Goal: Task Accomplishment & Management: Complete application form

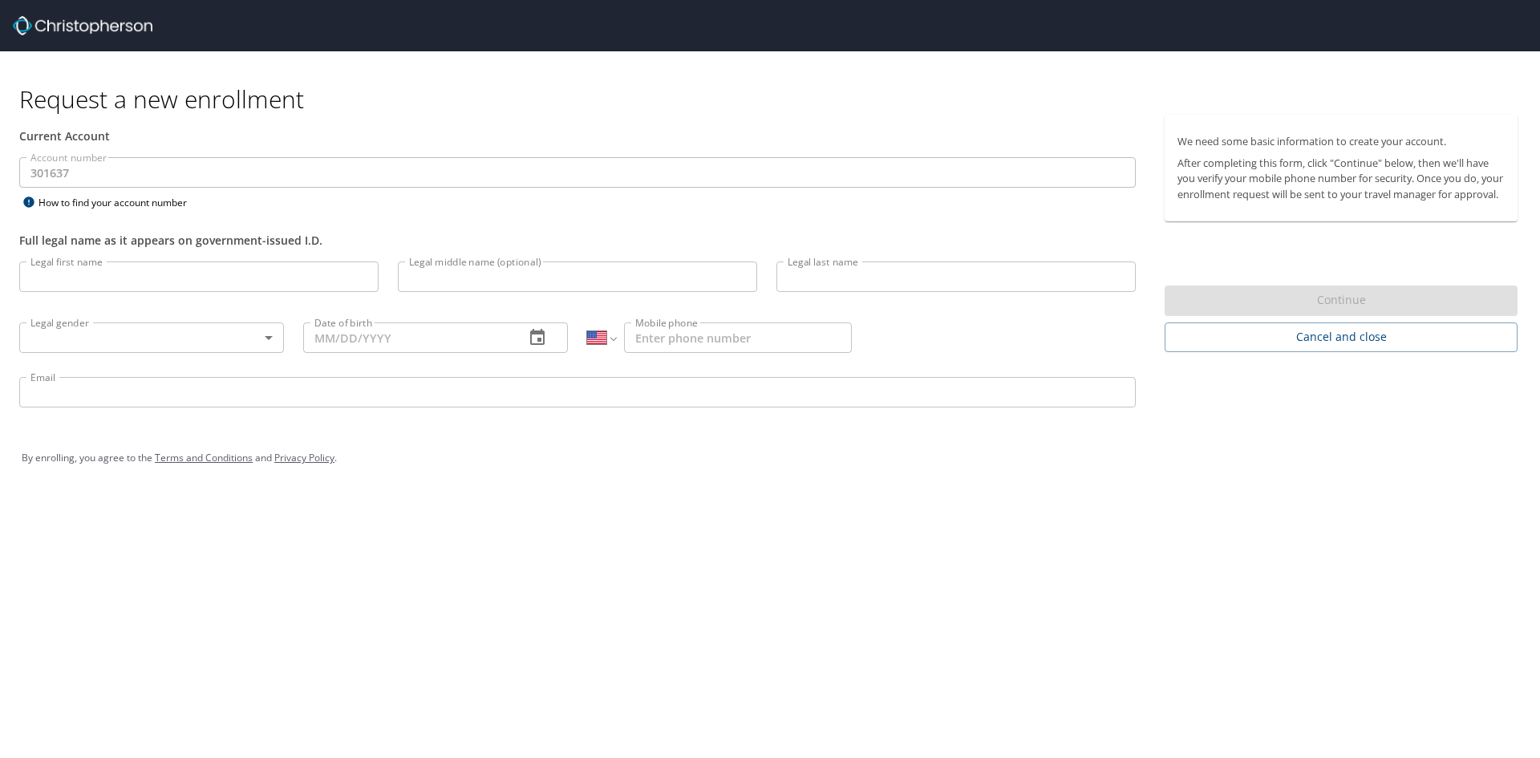
select select "US"
click at [201, 278] on input "Legal first name" at bounding box center [198, 277] width 359 height 30
type input "[PERSON_NAME]"
type input "P"
type input "[PERSON_NAME]"
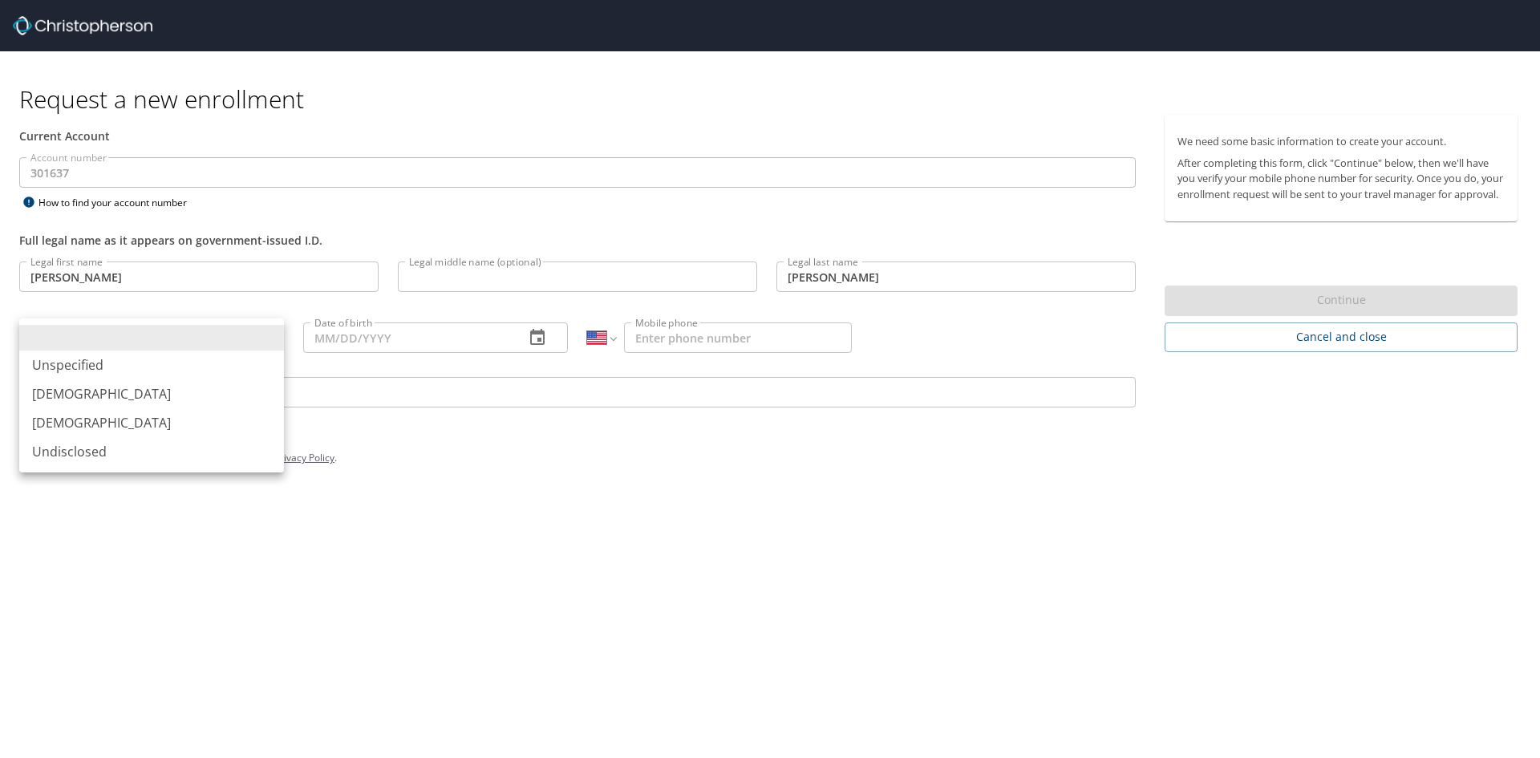
click at [271, 345] on body "Request a new enrollment Current Account Account number 301637 Account number H…" at bounding box center [770, 379] width 1540 height 758
click at [194, 393] on li "[DEMOGRAPHIC_DATA]" at bounding box center [151, 393] width 265 height 29
type input "[DEMOGRAPHIC_DATA]"
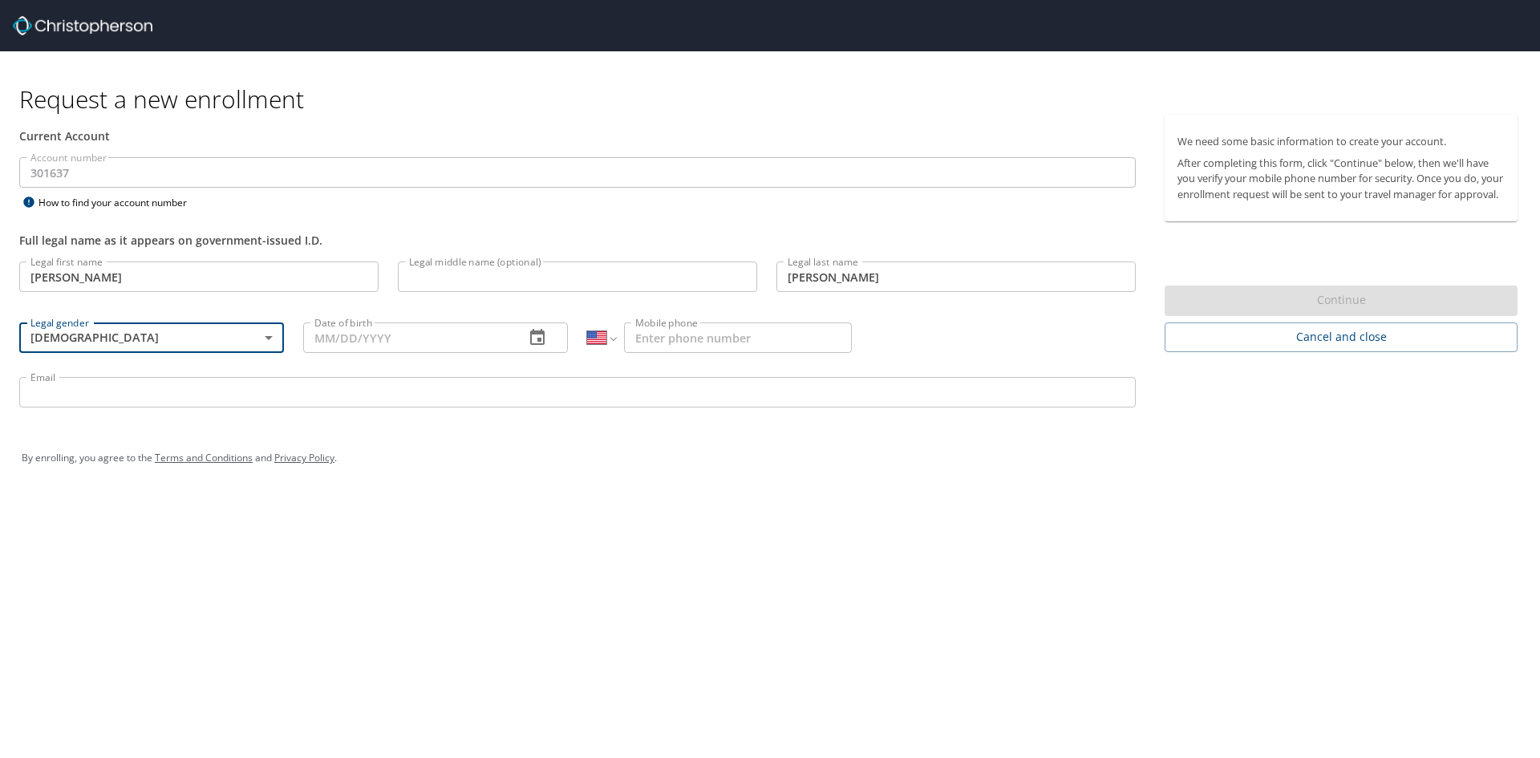
click at [437, 345] on input "Date of birth" at bounding box center [407, 338] width 209 height 30
type input "05/21/1999"
type input "[PHONE_NUMBER]"
click at [306, 386] on input "Email" at bounding box center [577, 392] width 1117 height 30
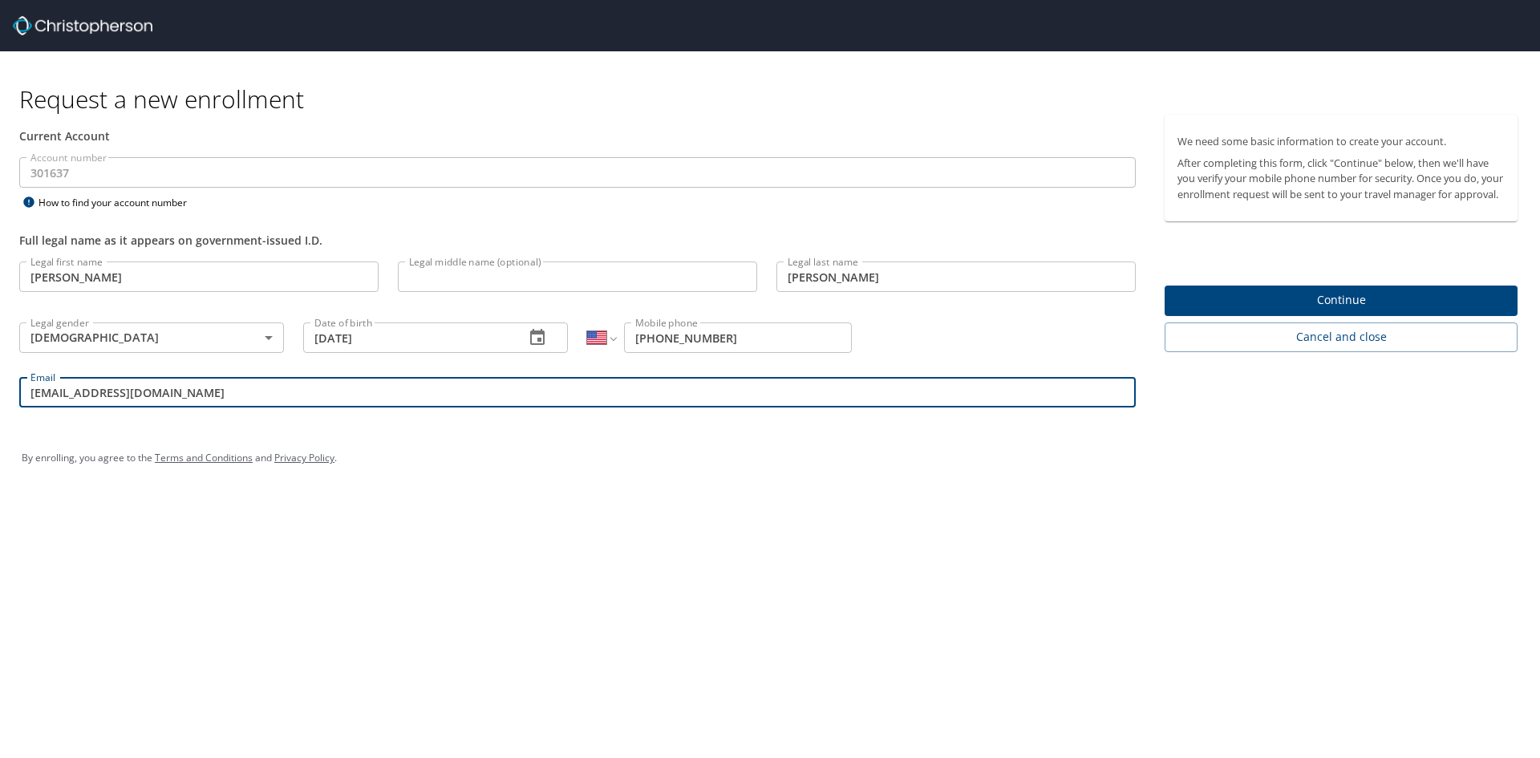
type input "MPrzekop@trovebrands.com"
click at [338, 434] on div "By enrolling, you agree to the Terms and Conditions and Privacy Policy ." at bounding box center [770, 458] width 1521 height 72
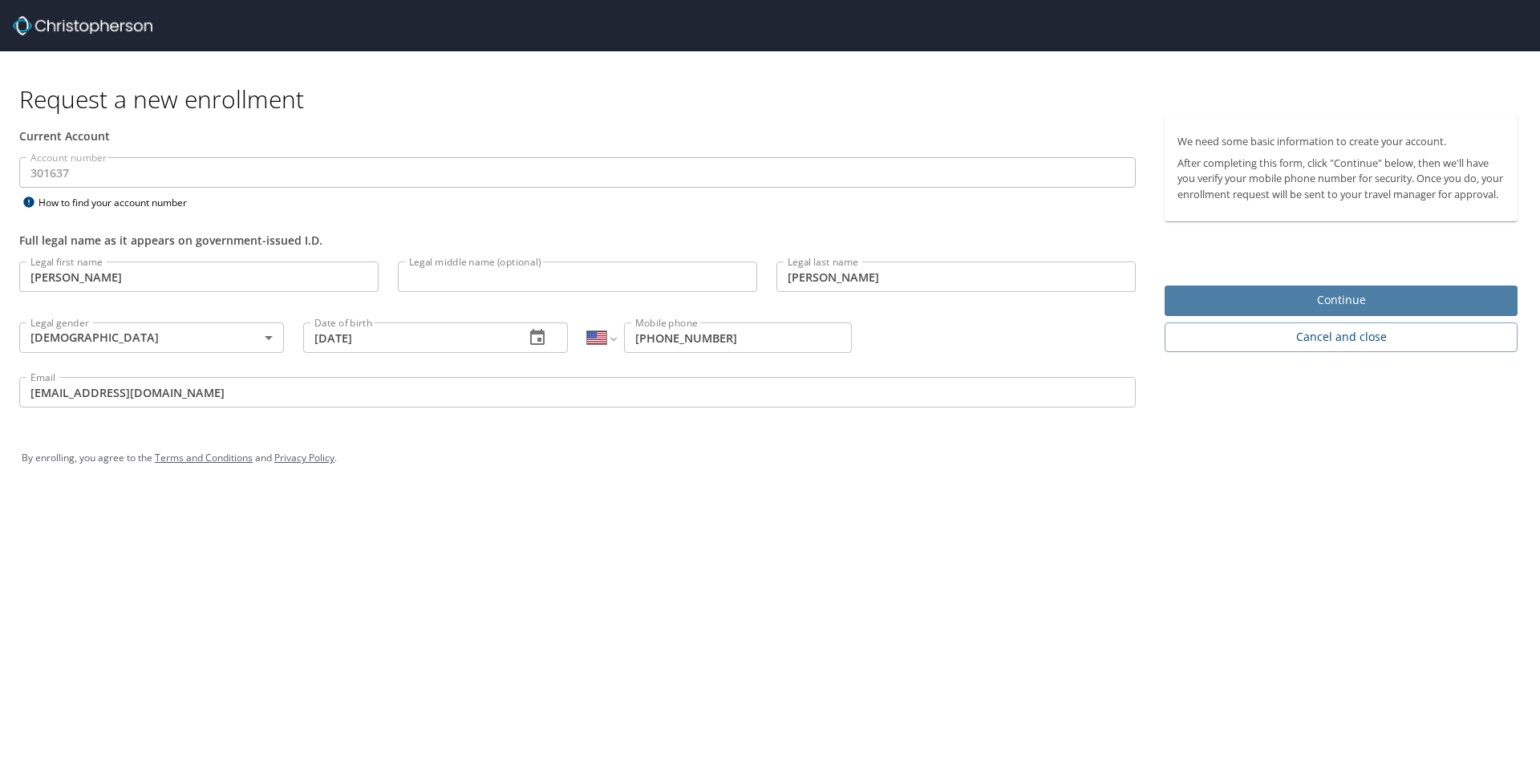
click at [1303, 310] on span "Continue" at bounding box center [1341, 300] width 327 height 20
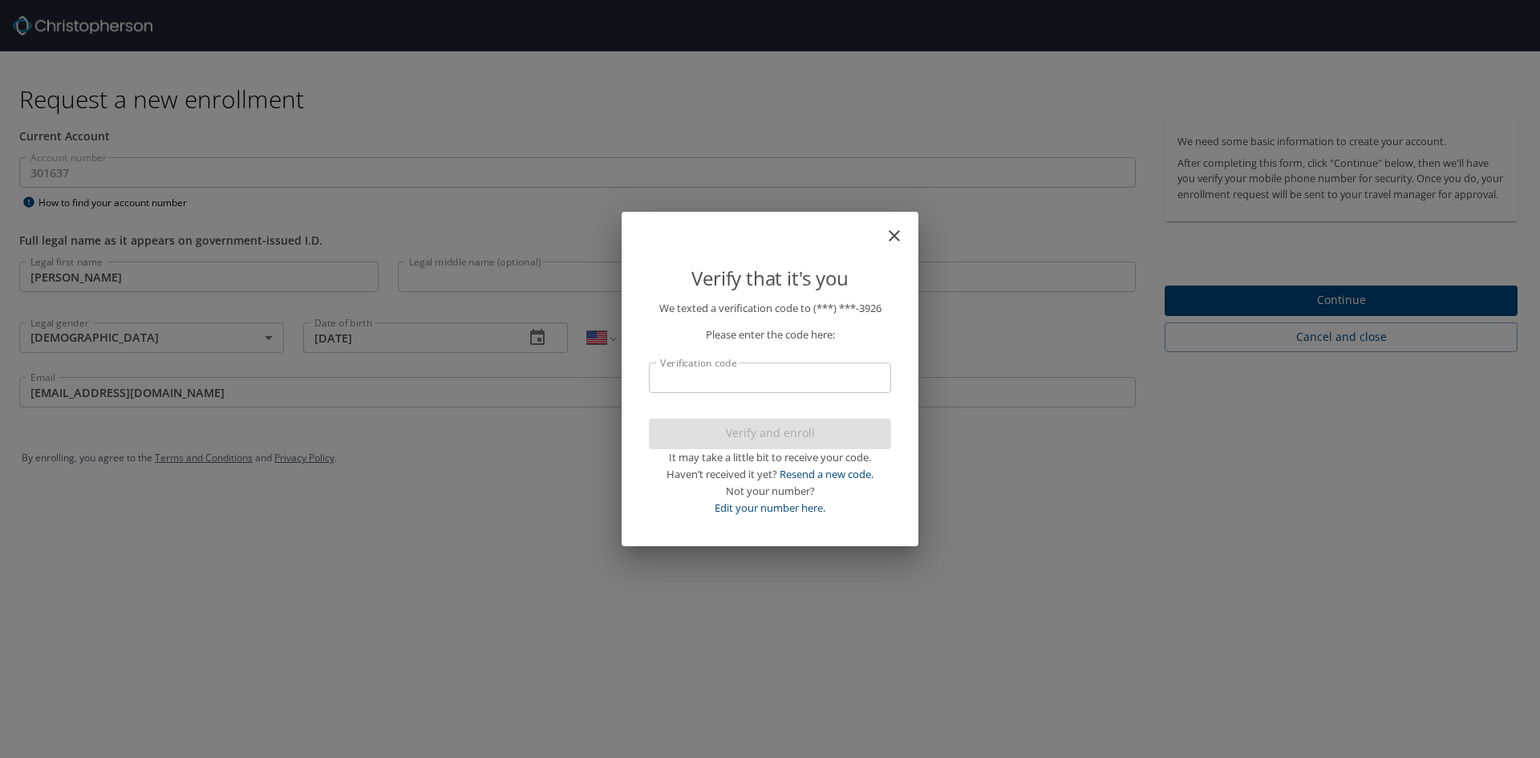
click at [765, 366] on input "Verification code" at bounding box center [770, 378] width 242 height 30
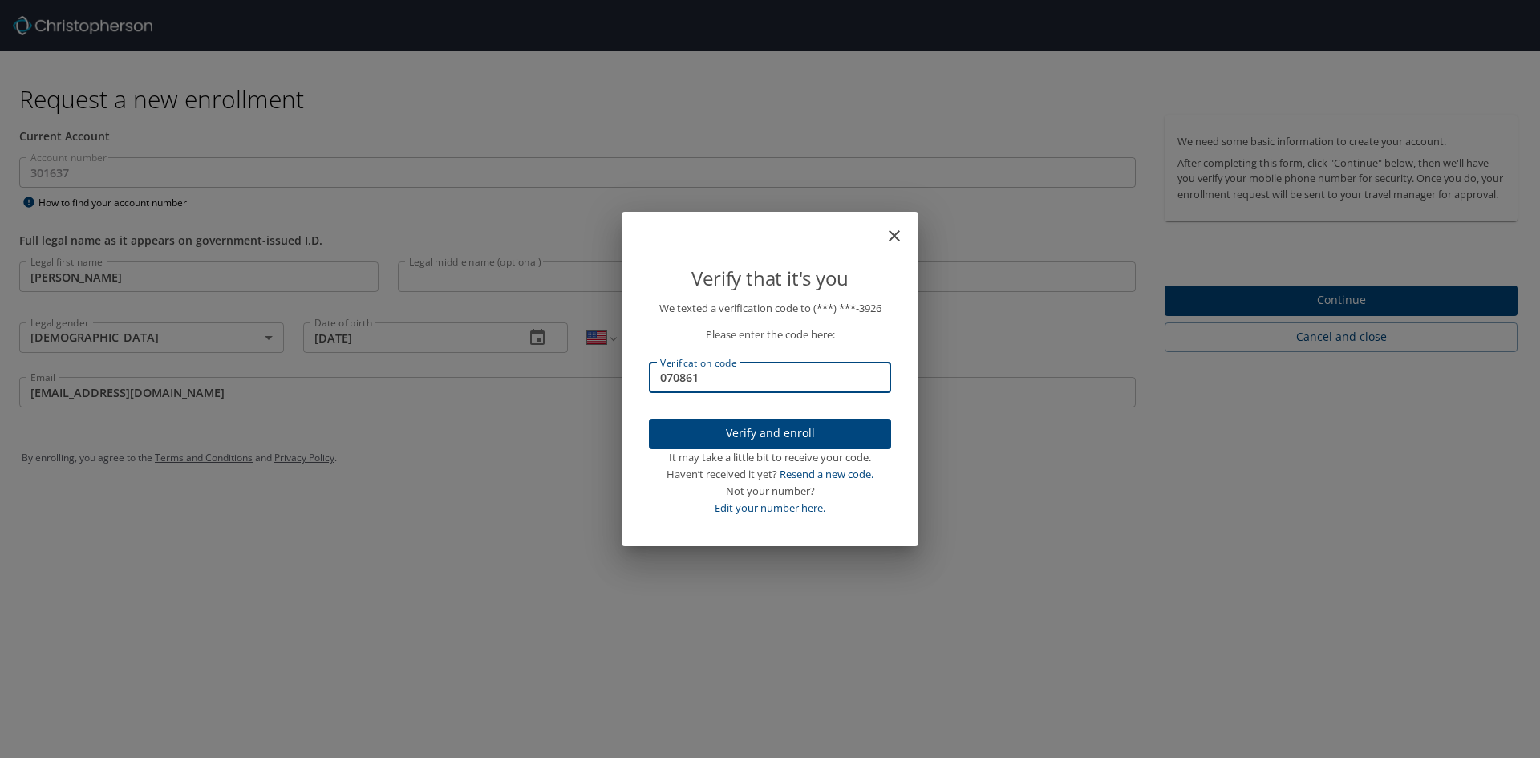
type input "070861"
click at [741, 428] on span "Verify and enroll" at bounding box center [770, 434] width 217 height 20
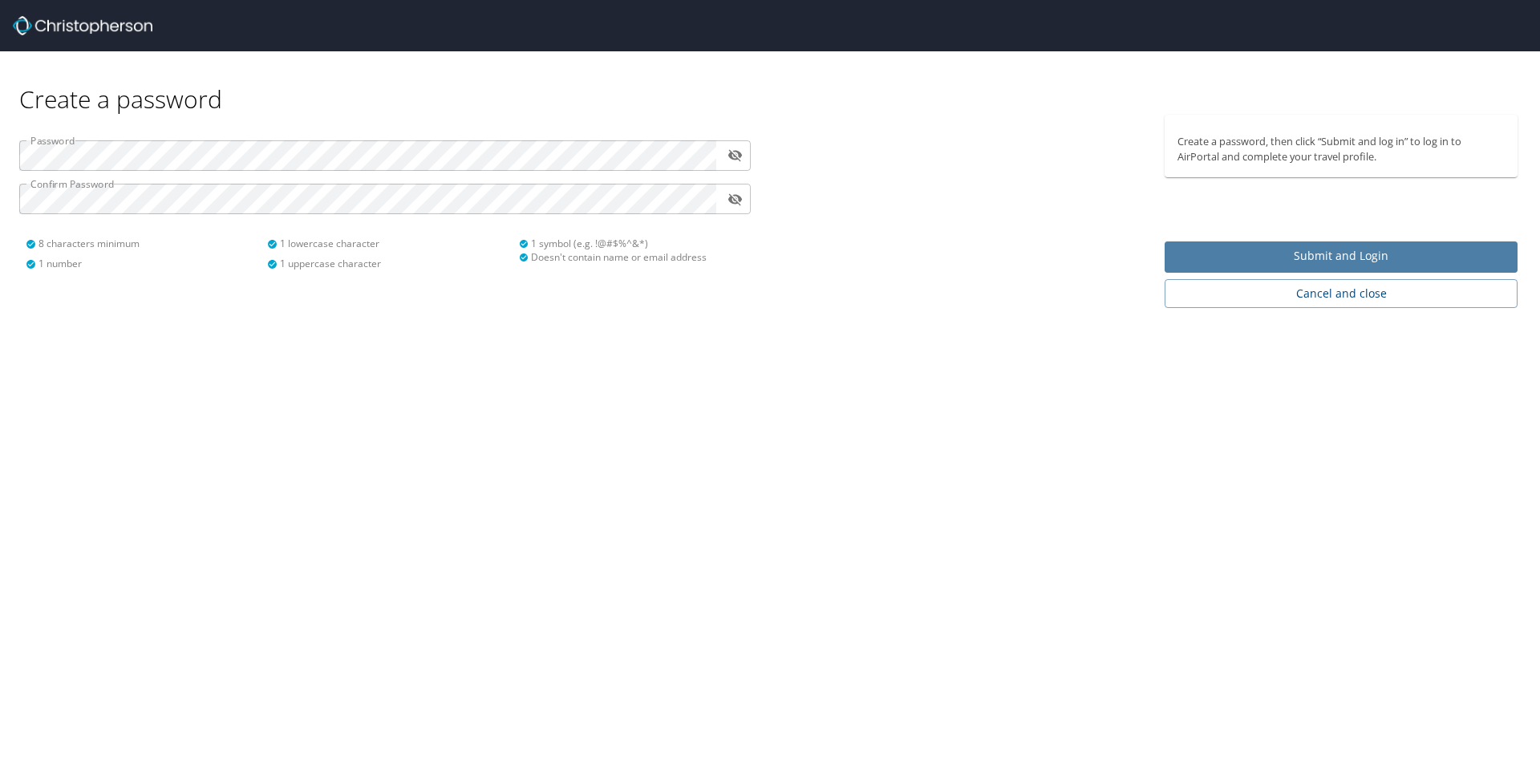
click at [1285, 250] on span "Submit and Login" at bounding box center [1341, 256] width 327 height 20
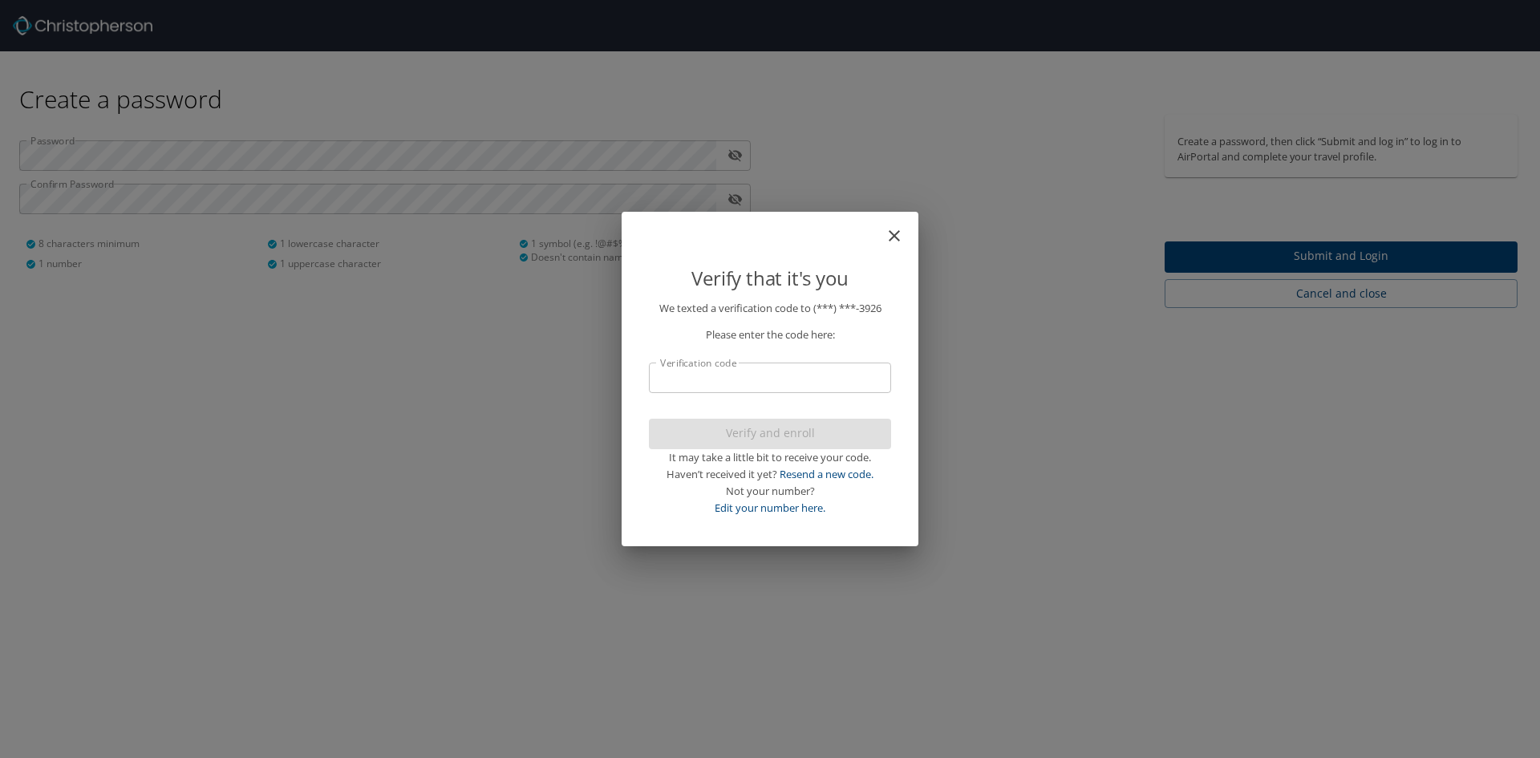
click at [771, 380] on input "Verification code" at bounding box center [770, 378] width 242 height 30
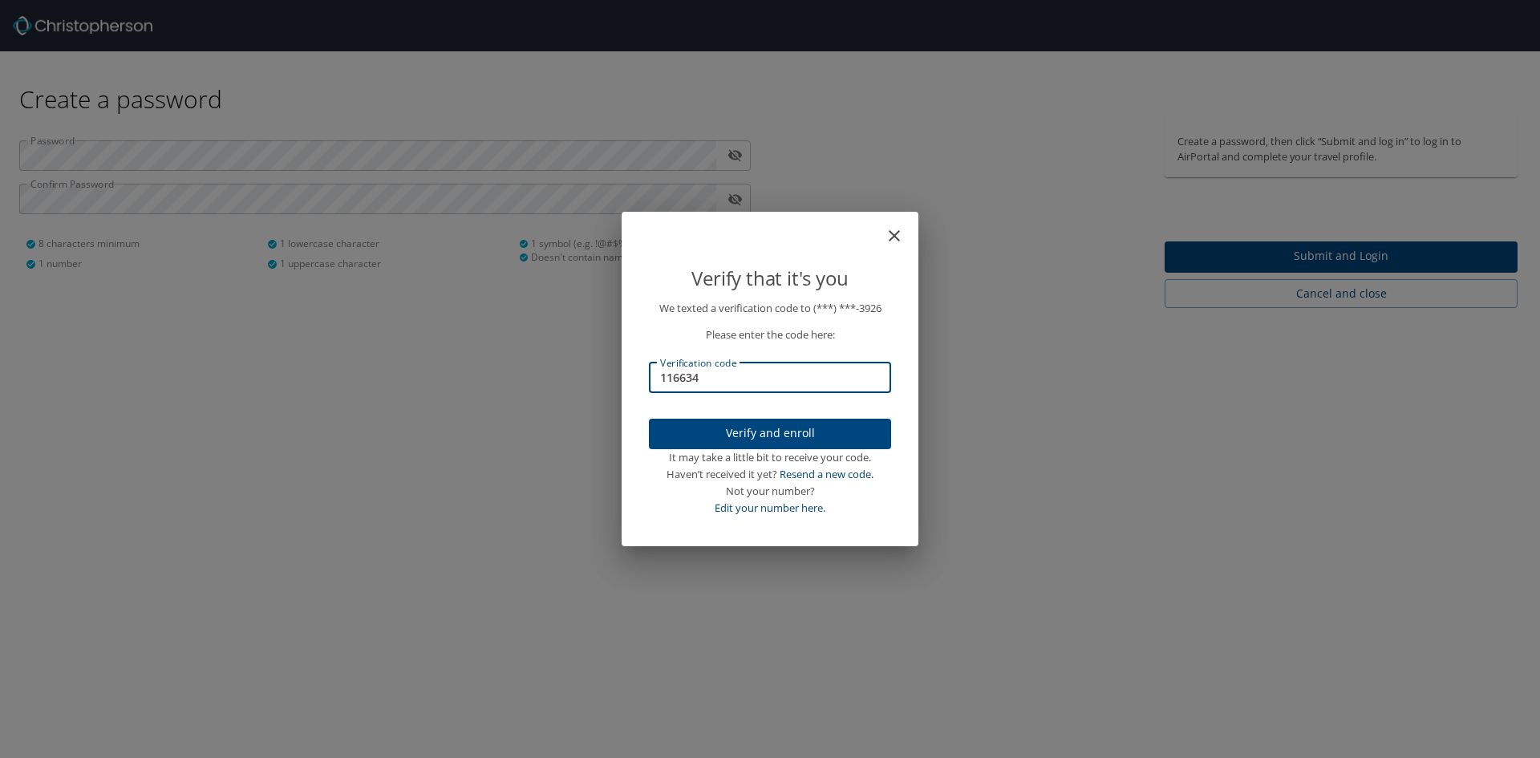
type input "116634"
click at [774, 440] on span "Verify and enroll" at bounding box center [770, 434] width 217 height 20
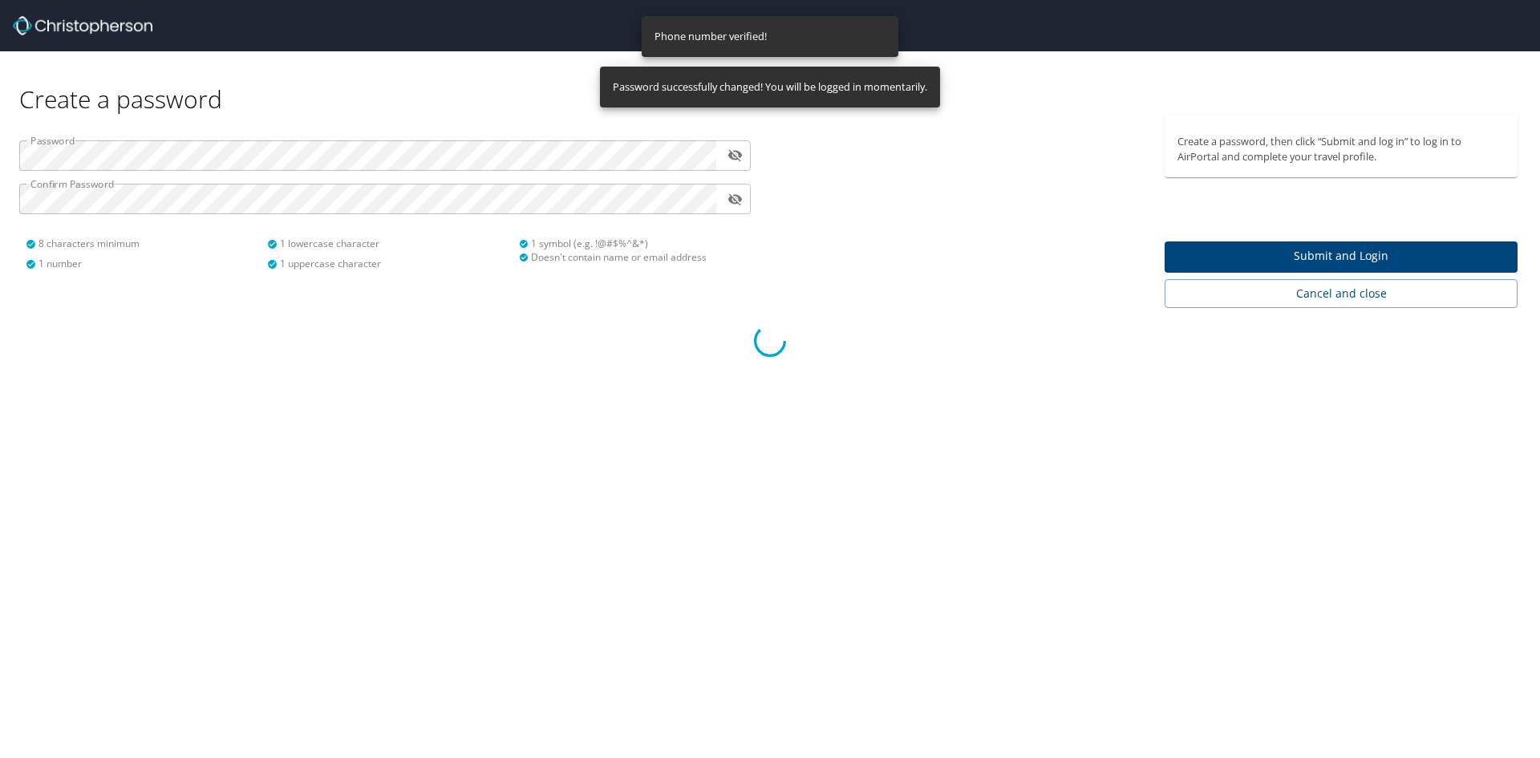
select select "US"
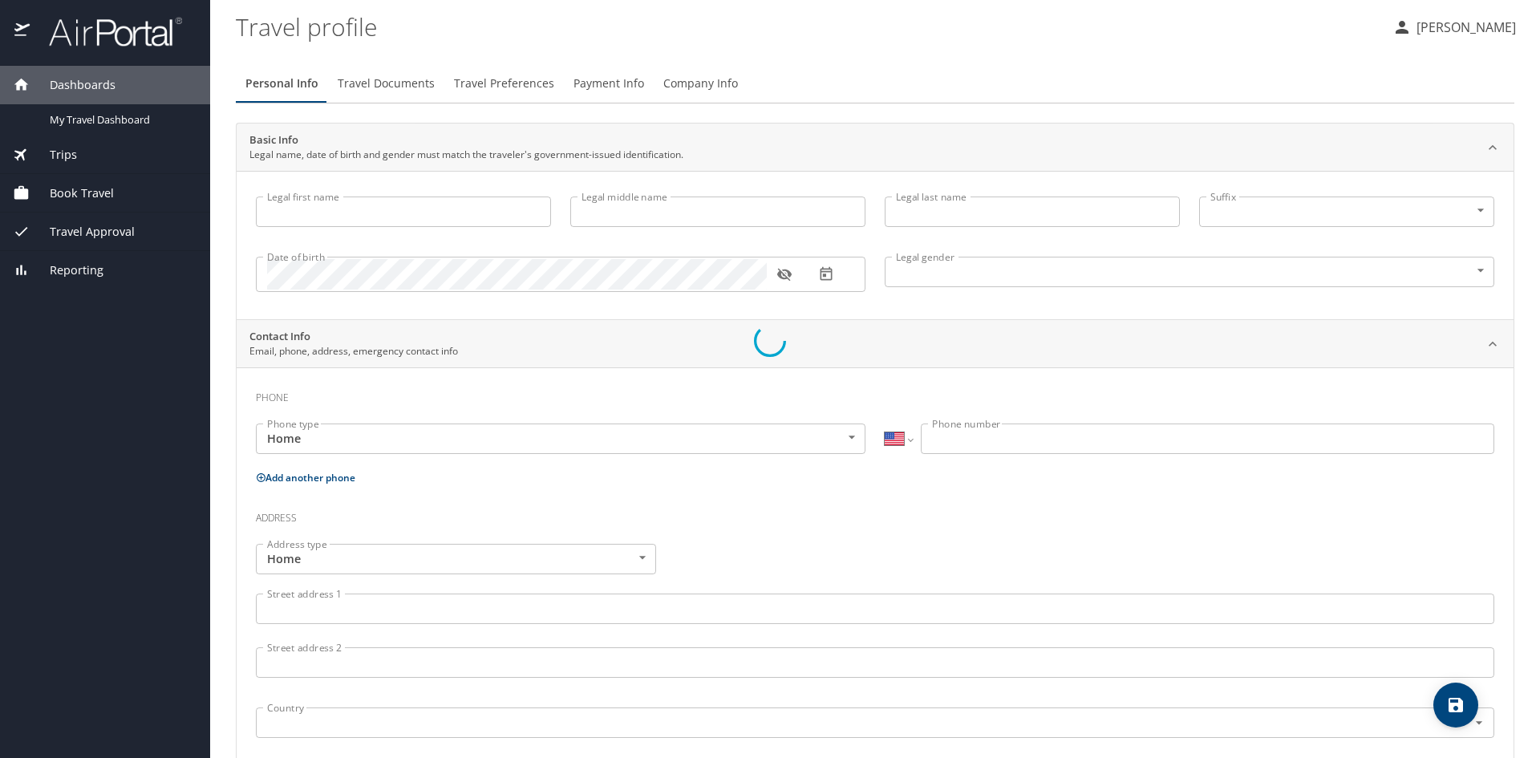
type input "[PERSON_NAME]"
type input "[DEMOGRAPHIC_DATA]"
select select "US"
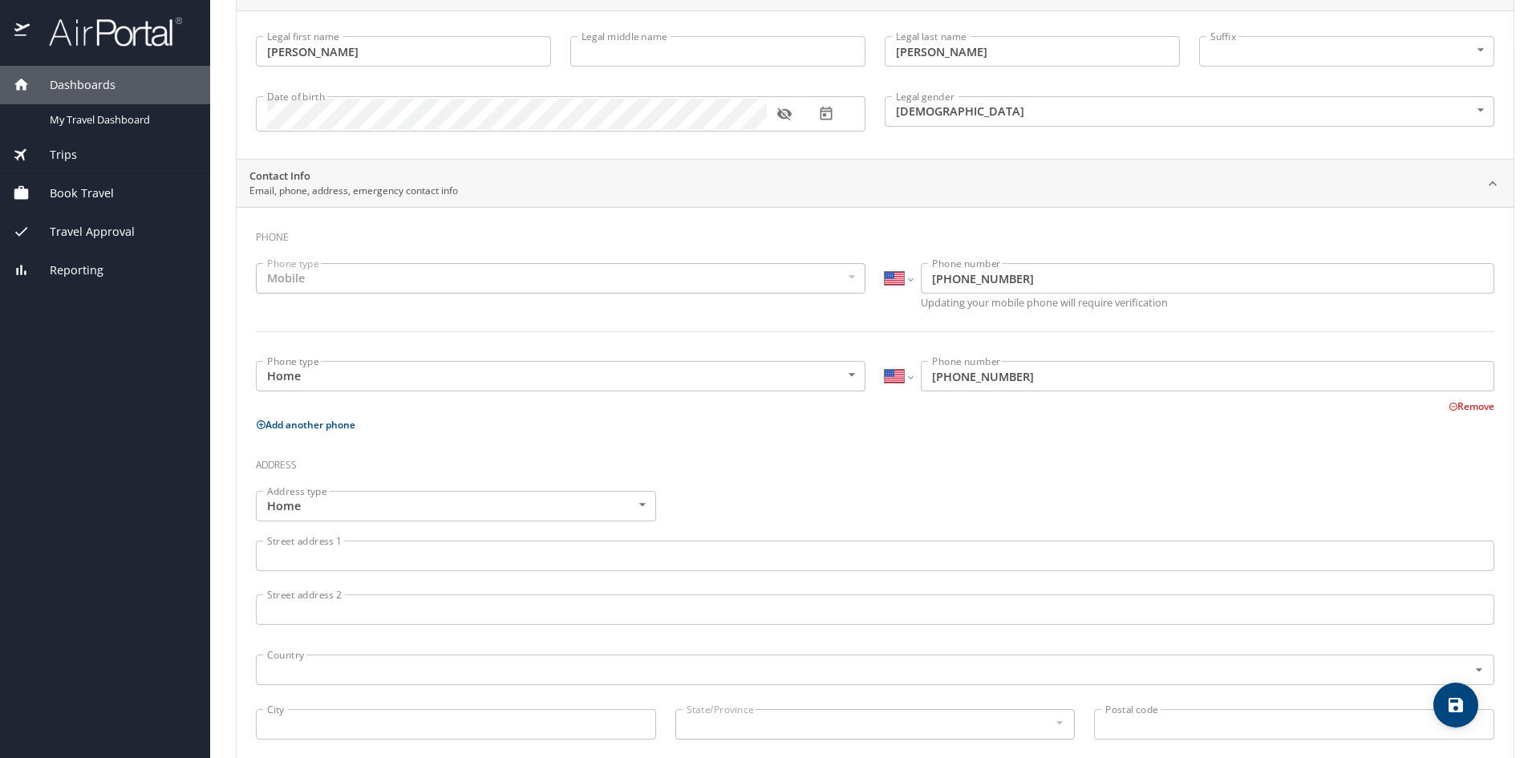
scroll to position [370, 0]
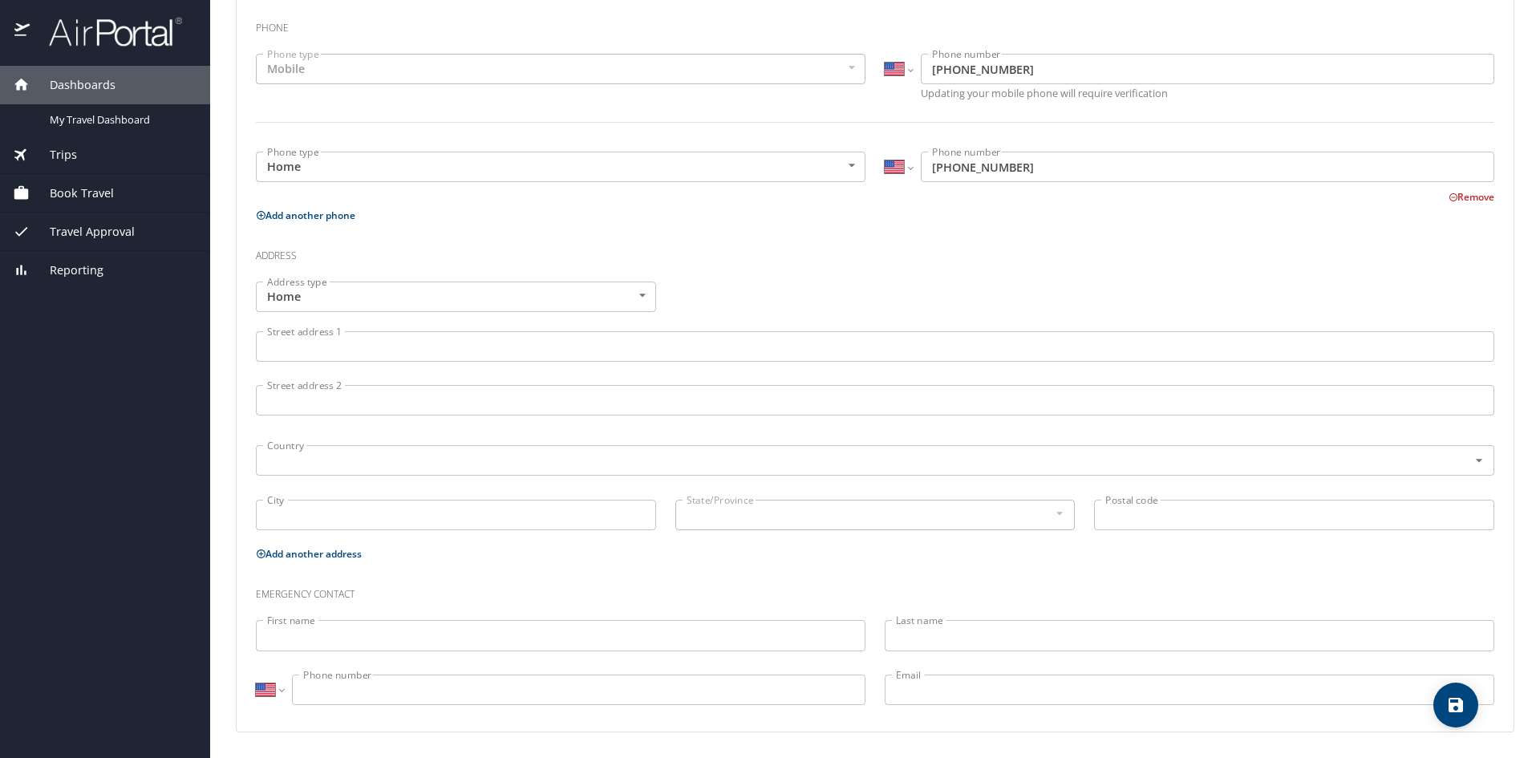
click at [754, 354] on input "Street address 1" at bounding box center [875, 346] width 1239 height 30
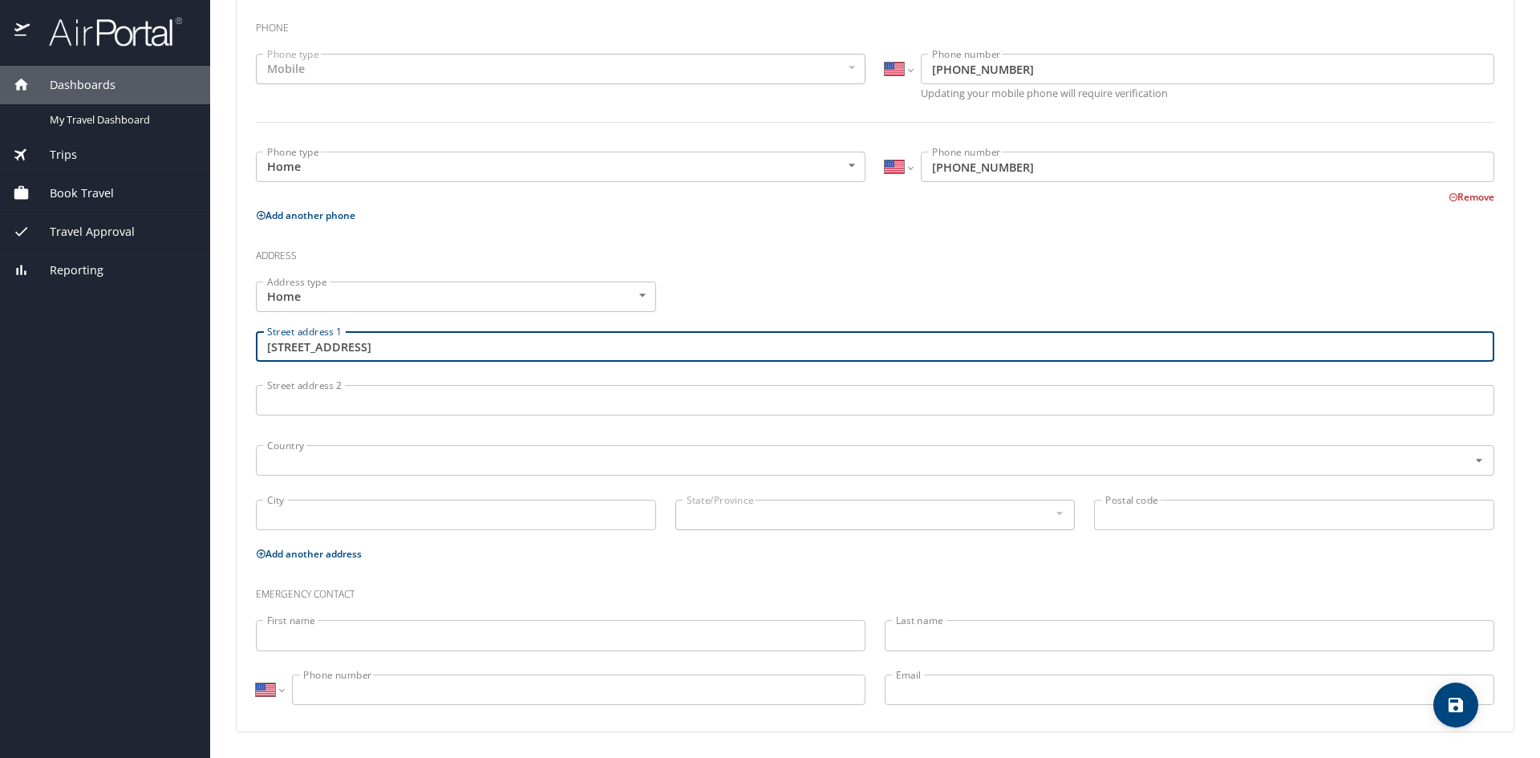
type input "[STREET_ADDRESS]"
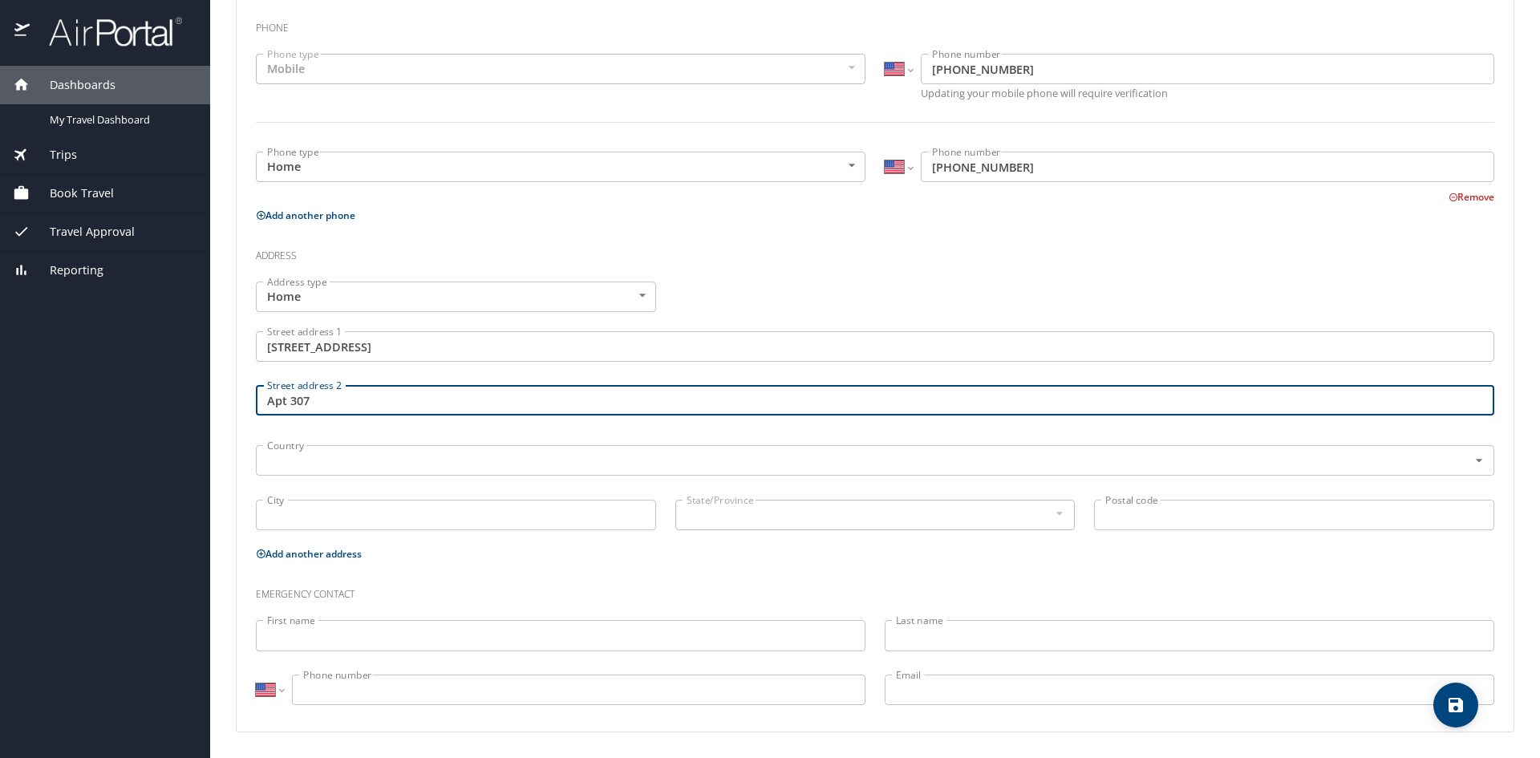
type input "Apt 307"
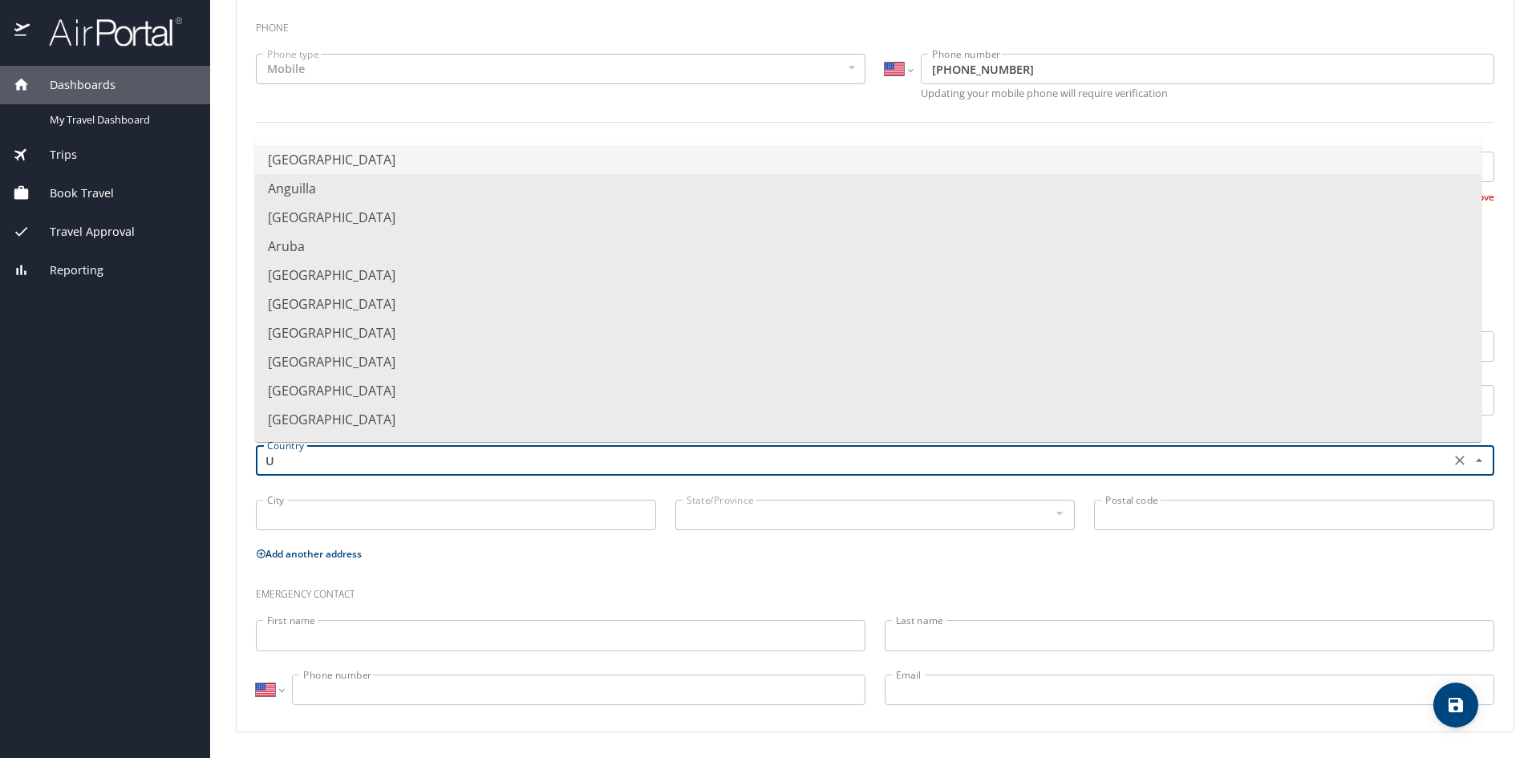
click at [489, 163] on li "[GEOGRAPHIC_DATA]" at bounding box center [868, 159] width 1227 height 29
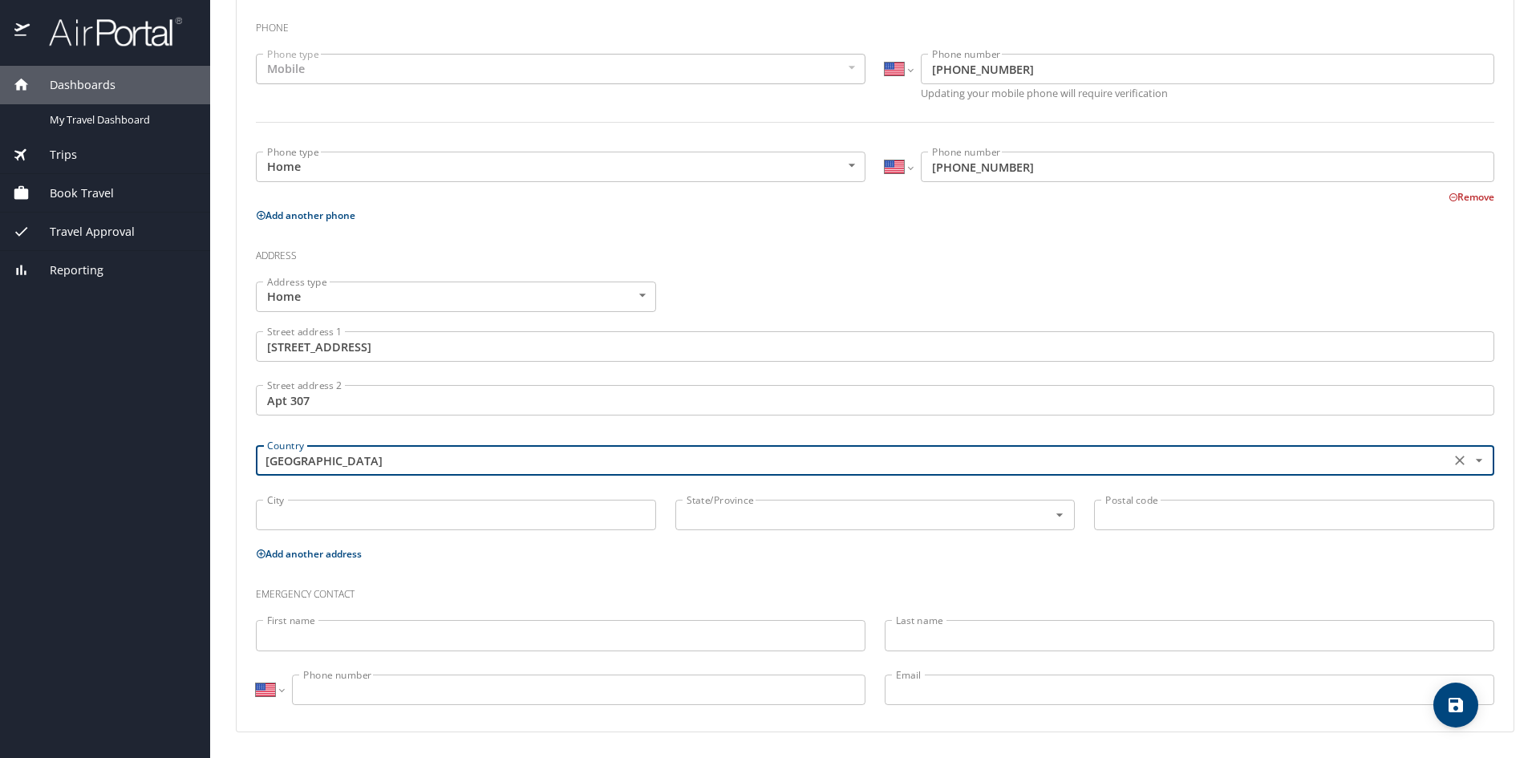
type input "[GEOGRAPHIC_DATA]"
click at [399, 499] on div "[GEOGRAPHIC_DATA]" at bounding box center [456, 517] width 420 height 54
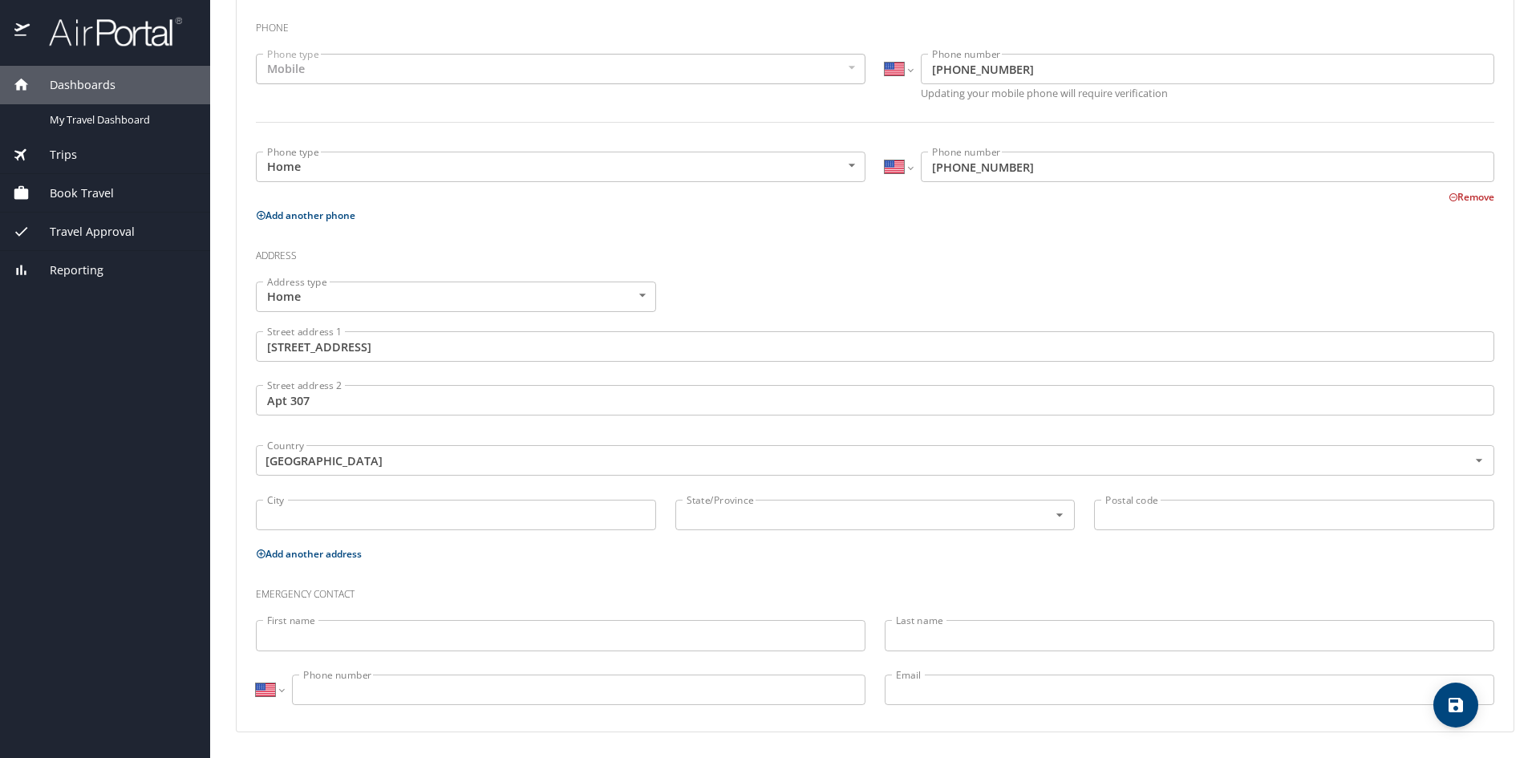
click at [400, 509] on input "City" at bounding box center [456, 515] width 400 height 30
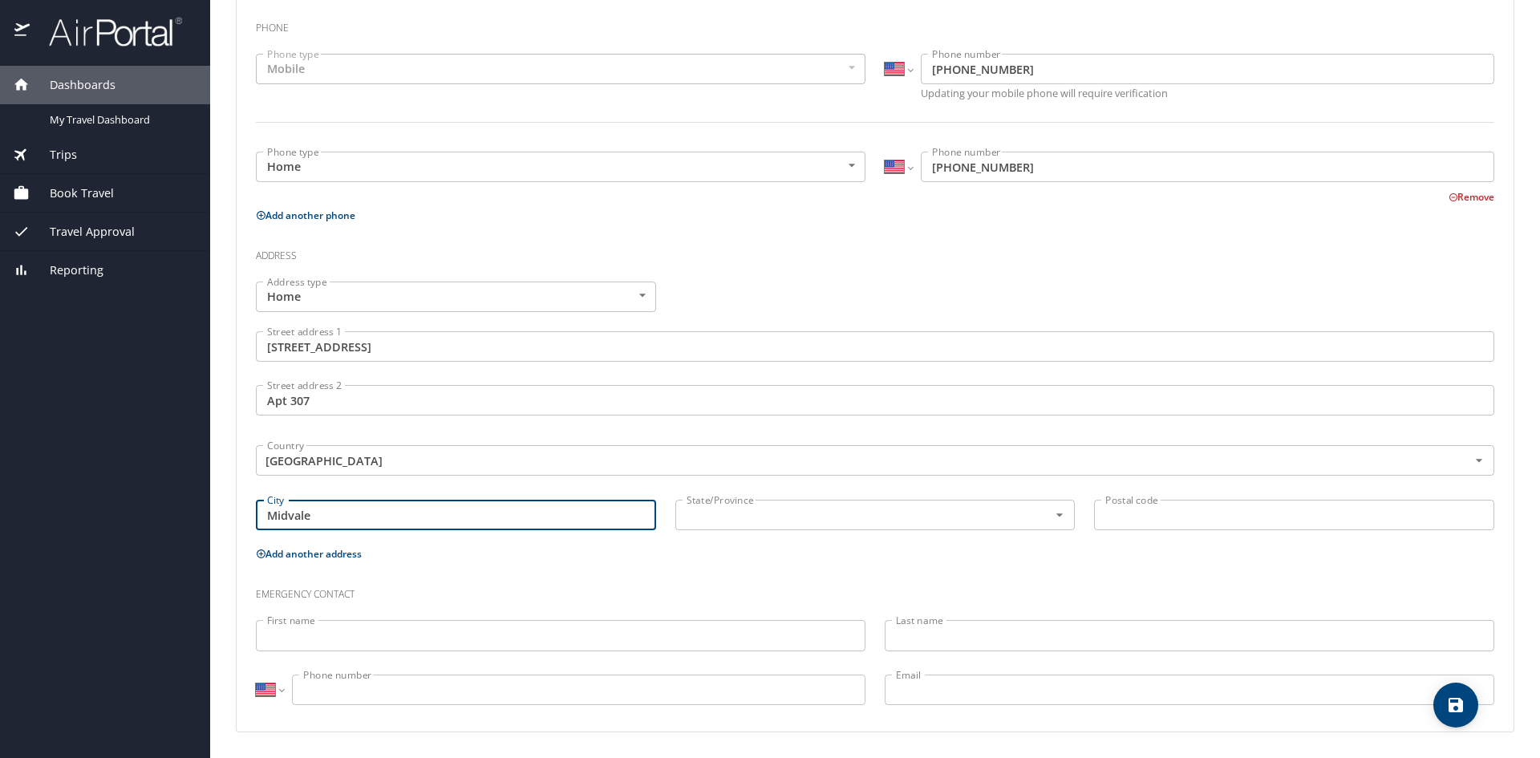
type input "Midvale"
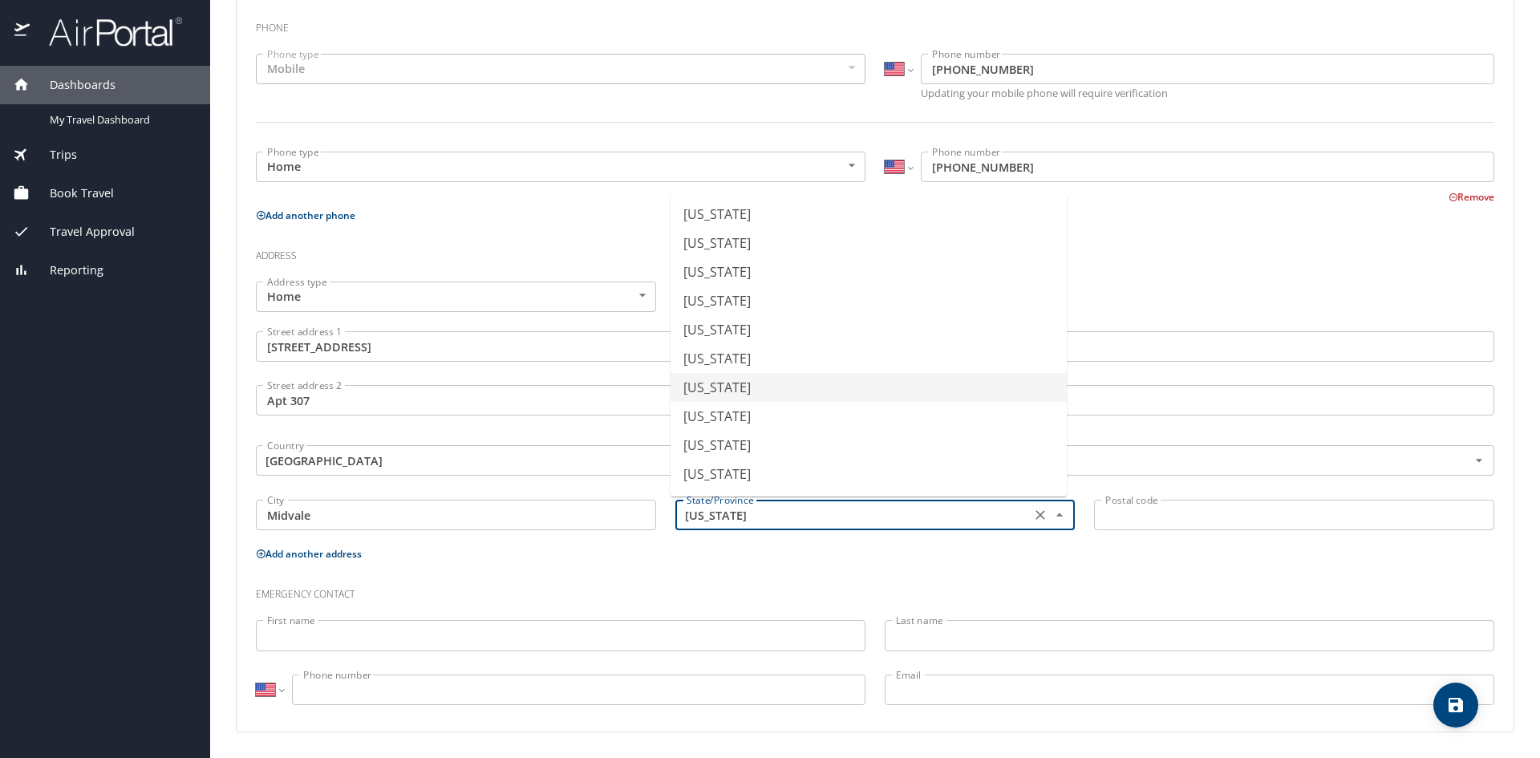
click at [820, 521] on input "[US_STATE]" at bounding box center [851, 515] width 343 height 21
click at [712, 289] on li "[US_STATE]" at bounding box center [869, 302] width 396 height 29
type input "[US_STATE]"
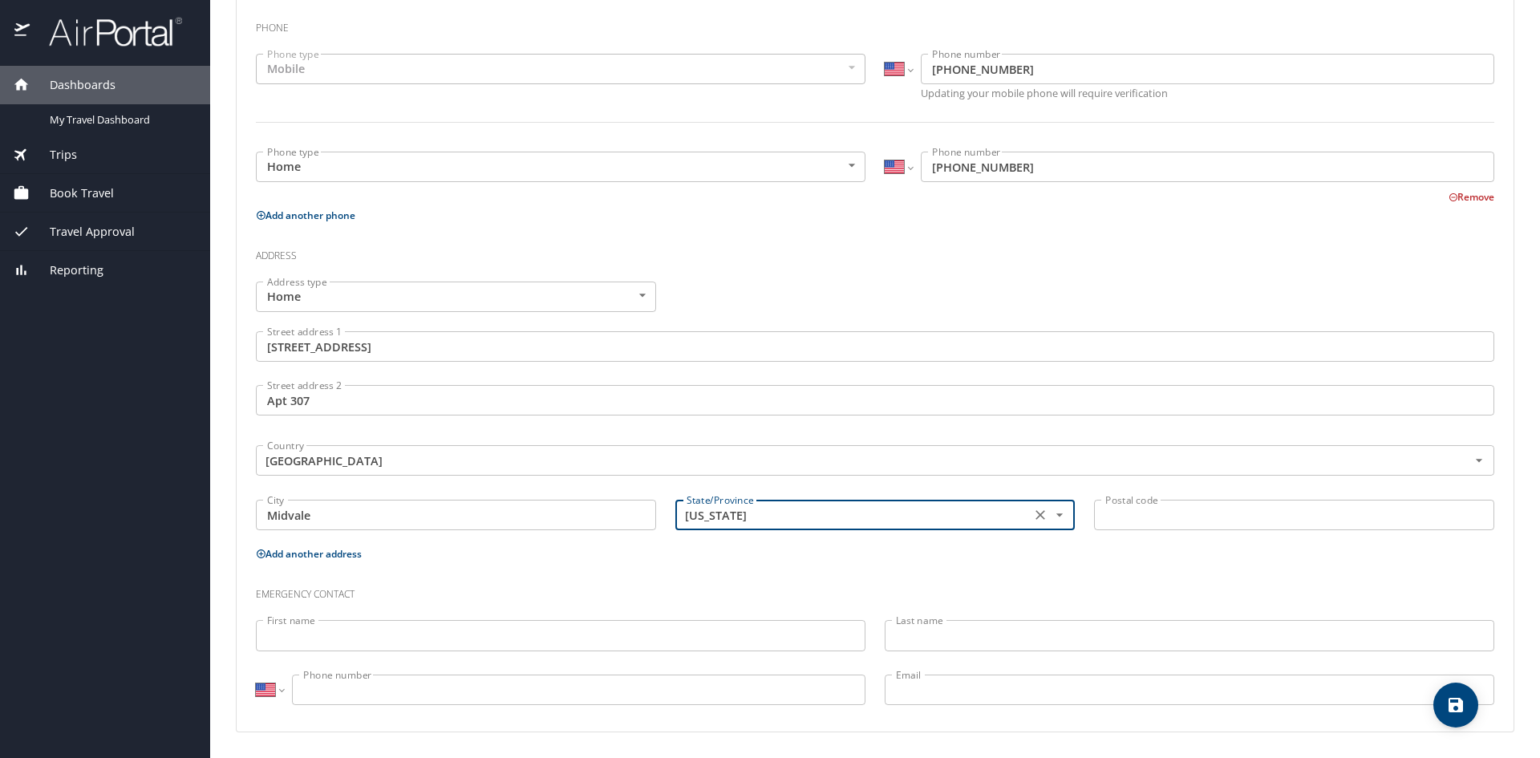
click at [1128, 518] on input "Postal code" at bounding box center [1294, 515] width 400 height 30
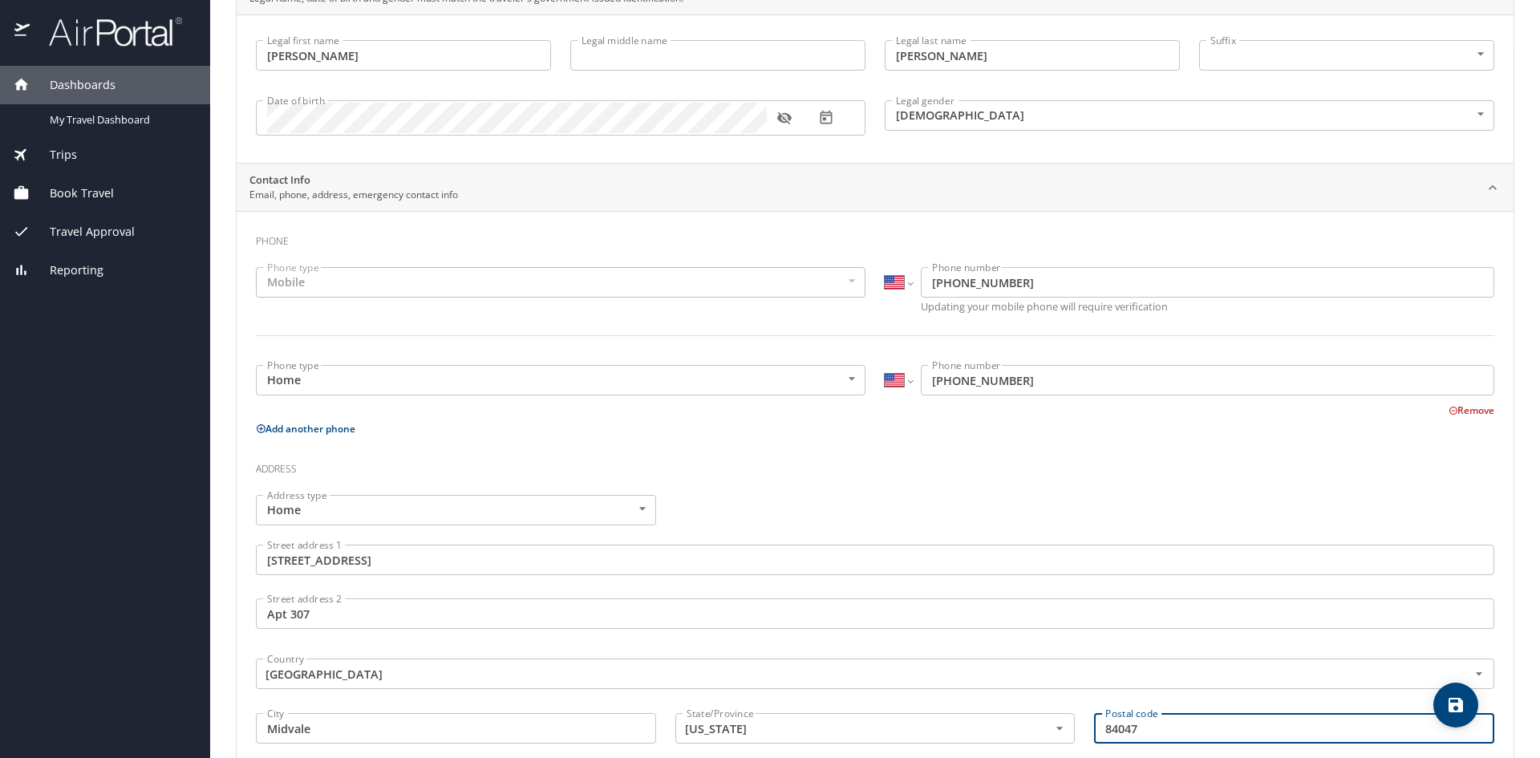
scroll to position [0, 0]
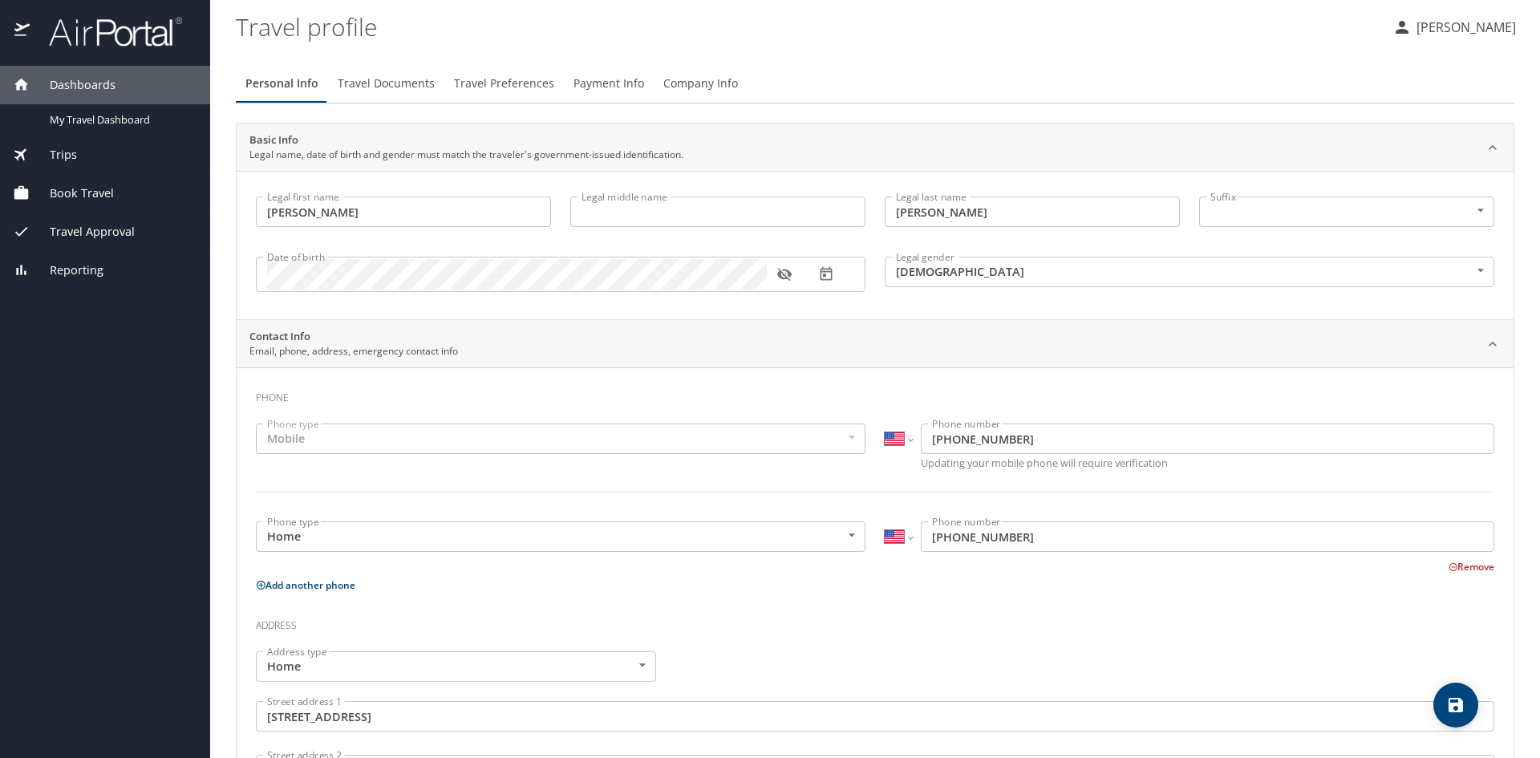
type input "84047"
click at [379, 87] on span "Travel Documents" at bounding box center [386, 84] width 97 height 20
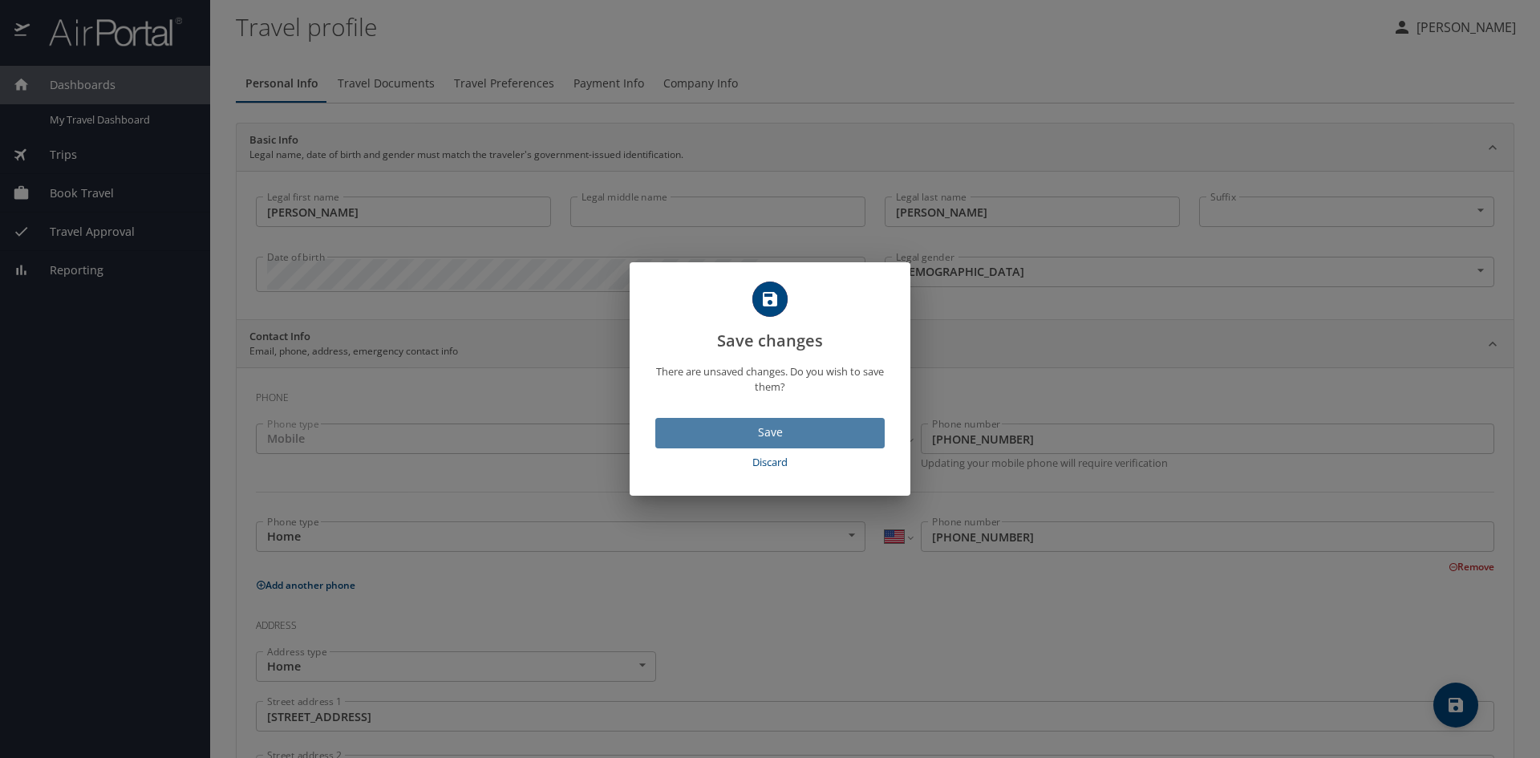
click at [716, 440] on span "Save" at bounding box center [770, 433] width 204 height 20
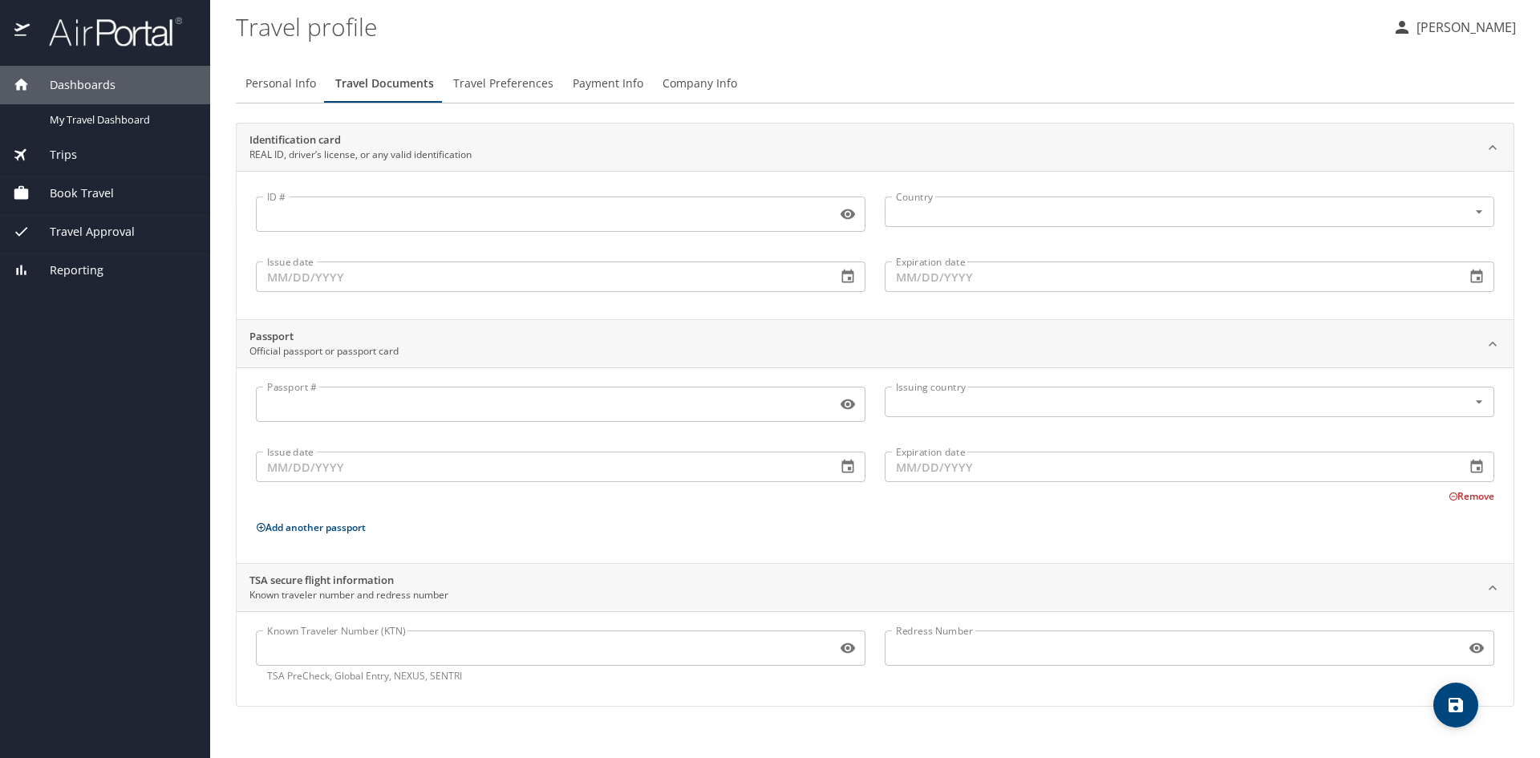
click at [470, 70] on button "Travel Preferences" at bounding box center [504, 83] width 120 height 39
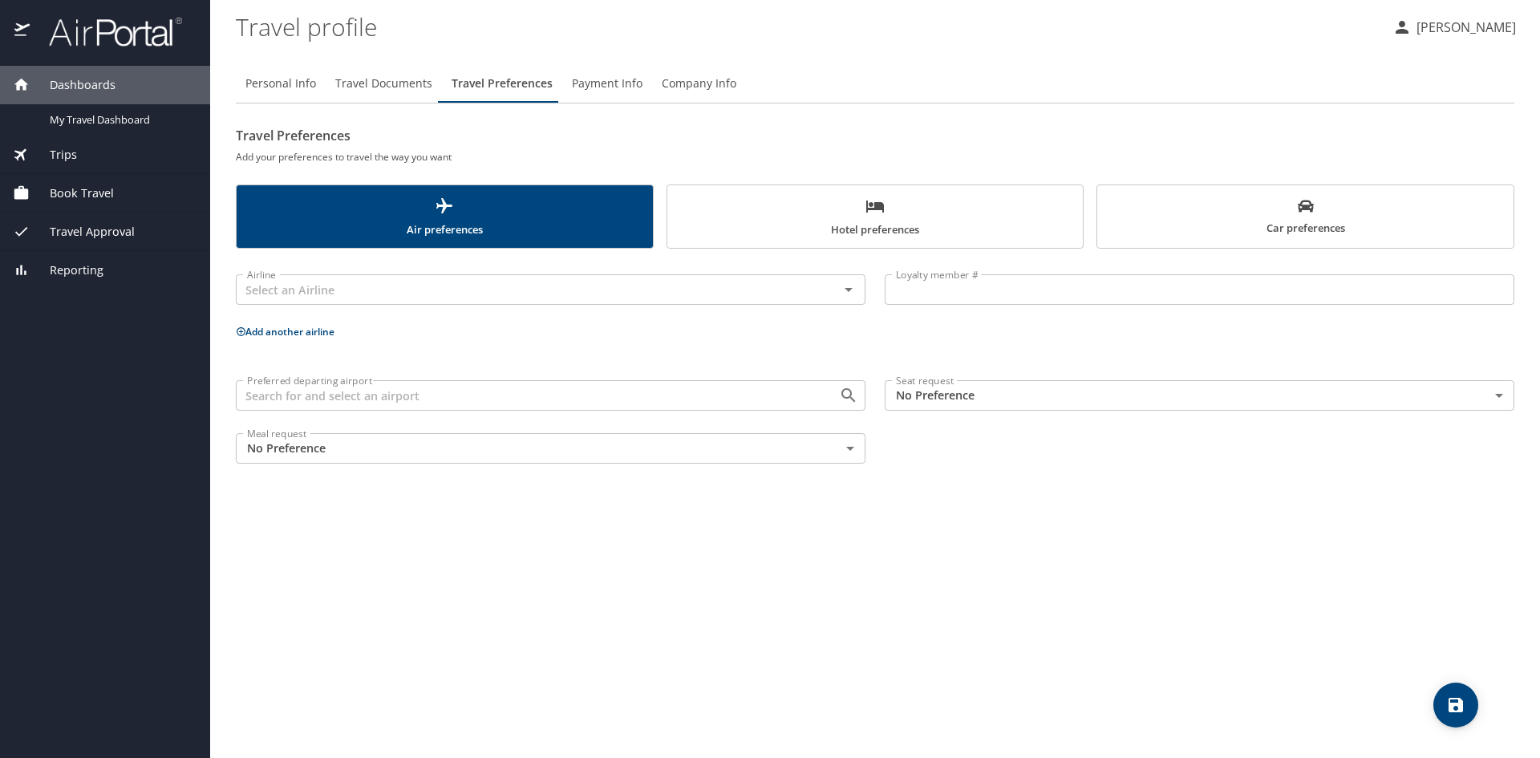
click at [873, 224] on span "Hotel preferences" at bounding box center [875, 218] width 397 height 43
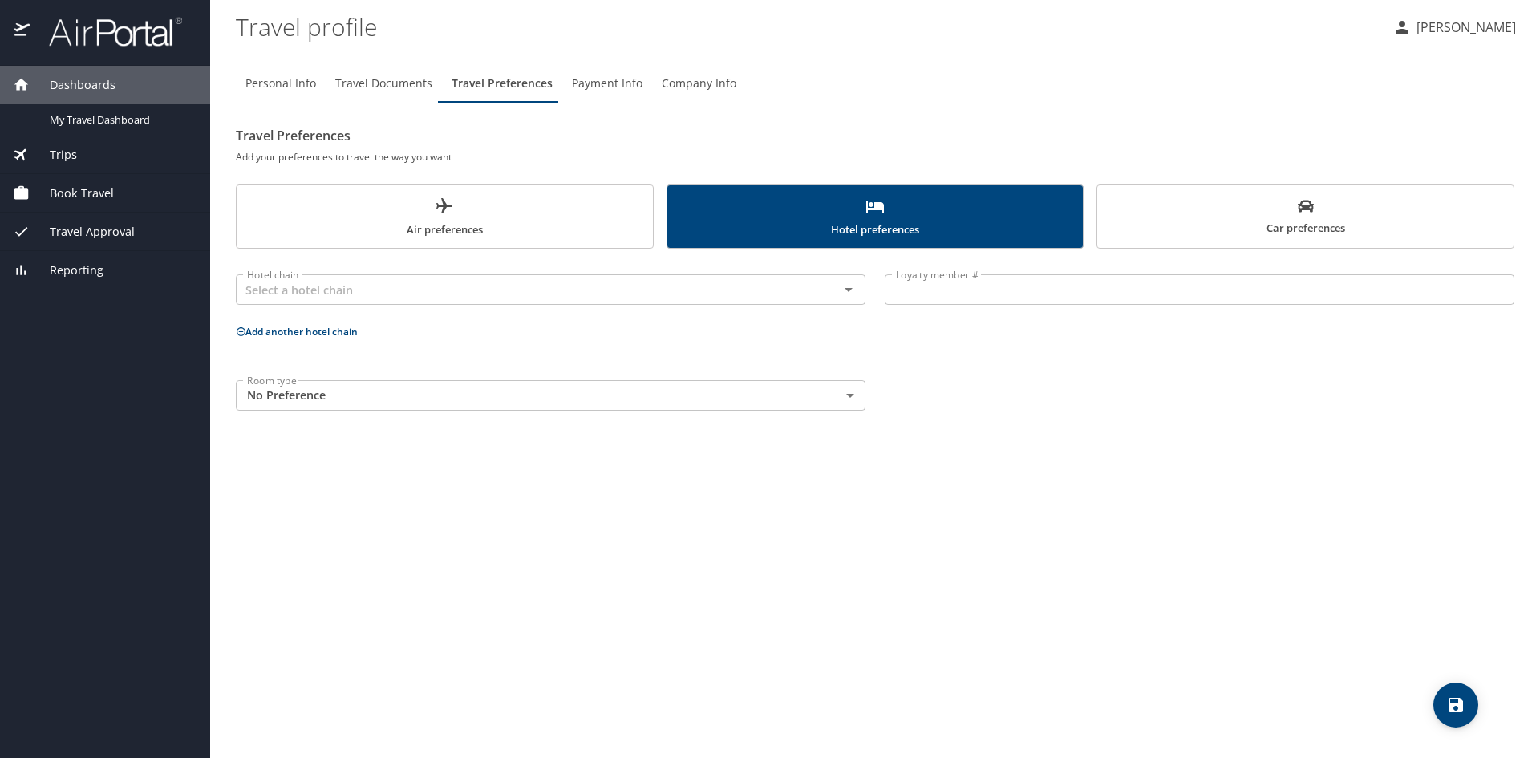
click at [1247, 245] on button "Car preferences" at bounding box center [1306, 217] width 418 height 64
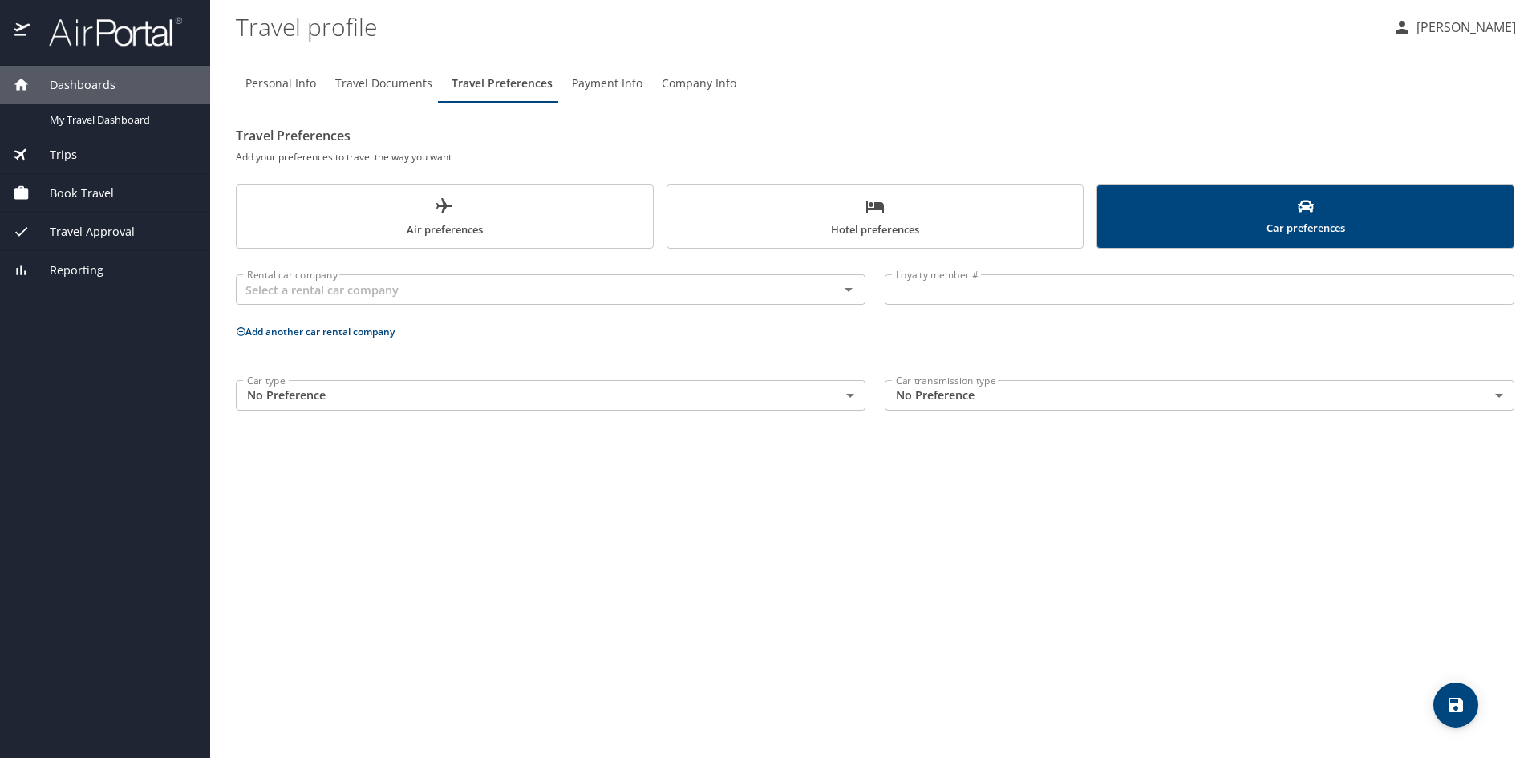
click at [756, 406] on body "Dashboards My Travel Dashboard Trips Current / Future Trips Past Trips Trips Mi…" at bounding box center [770, 379] width 1540 height 758
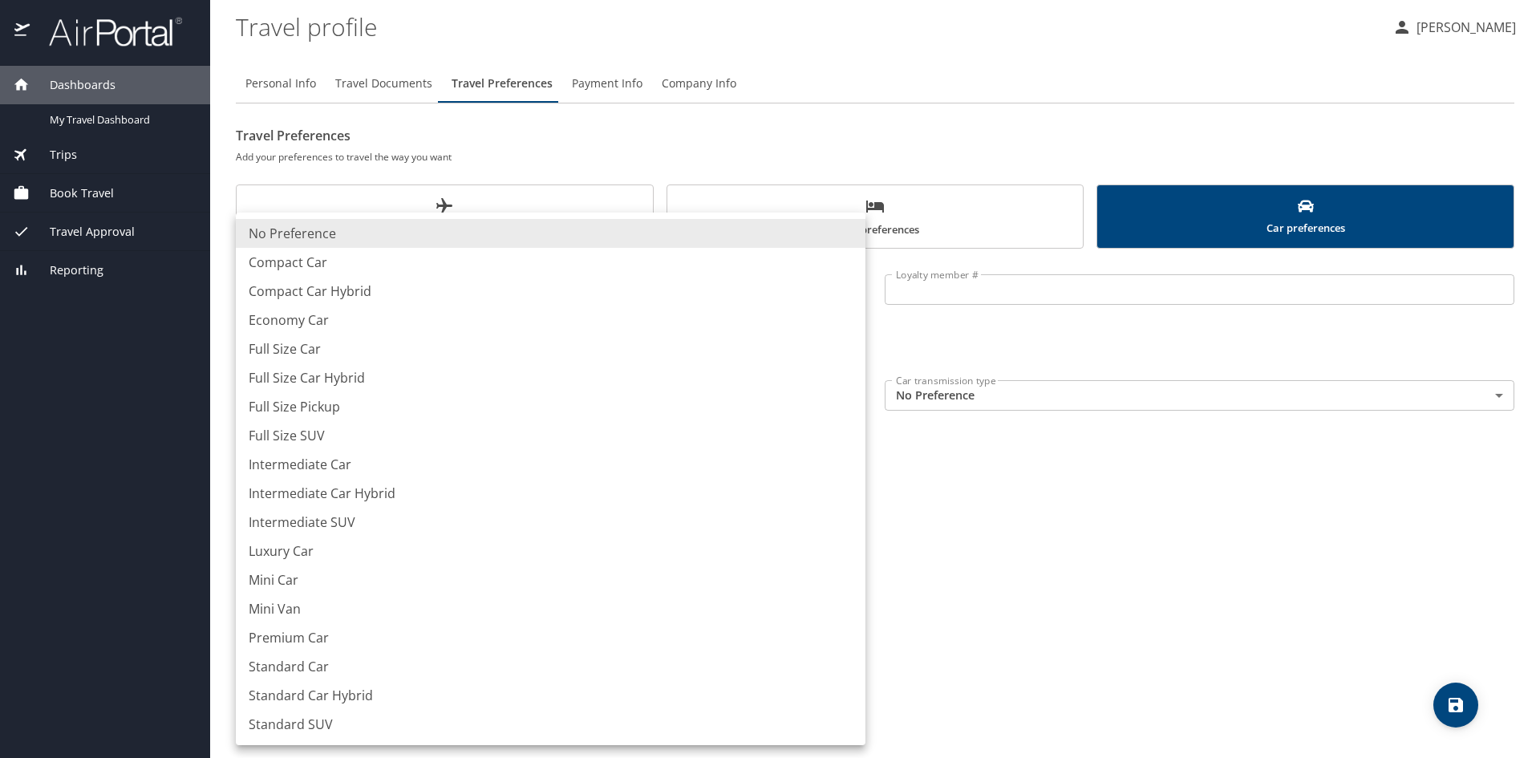
click at [1157, 416] on div at bounding box center [770, 379] width 1540 height 758
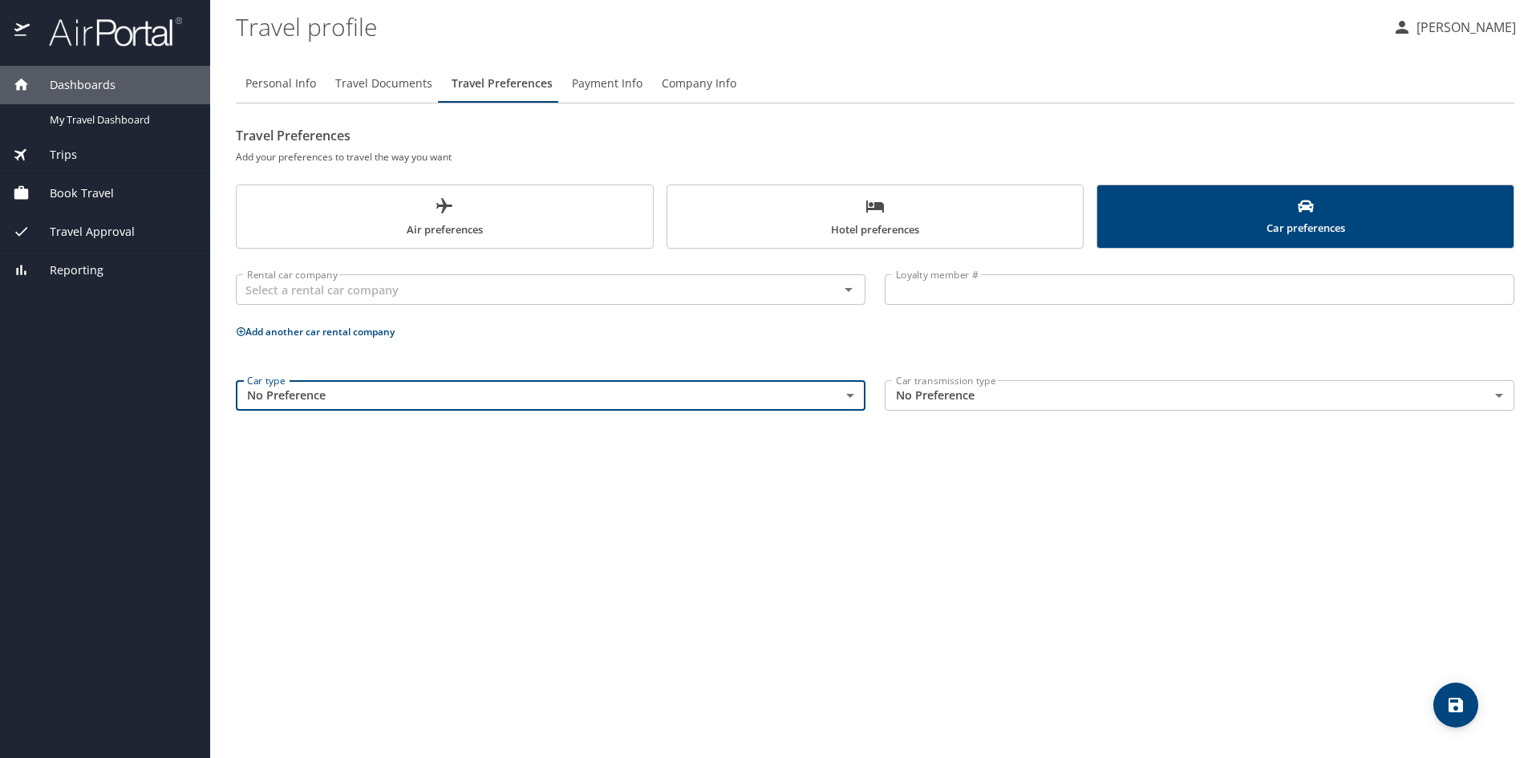
click at [1092, 392] on body "Dashboards My Travel Dashboard Trips Current / Future Trips Past Trips Trips Mi…" at bounding box center [770, 379] width 1540 height 758
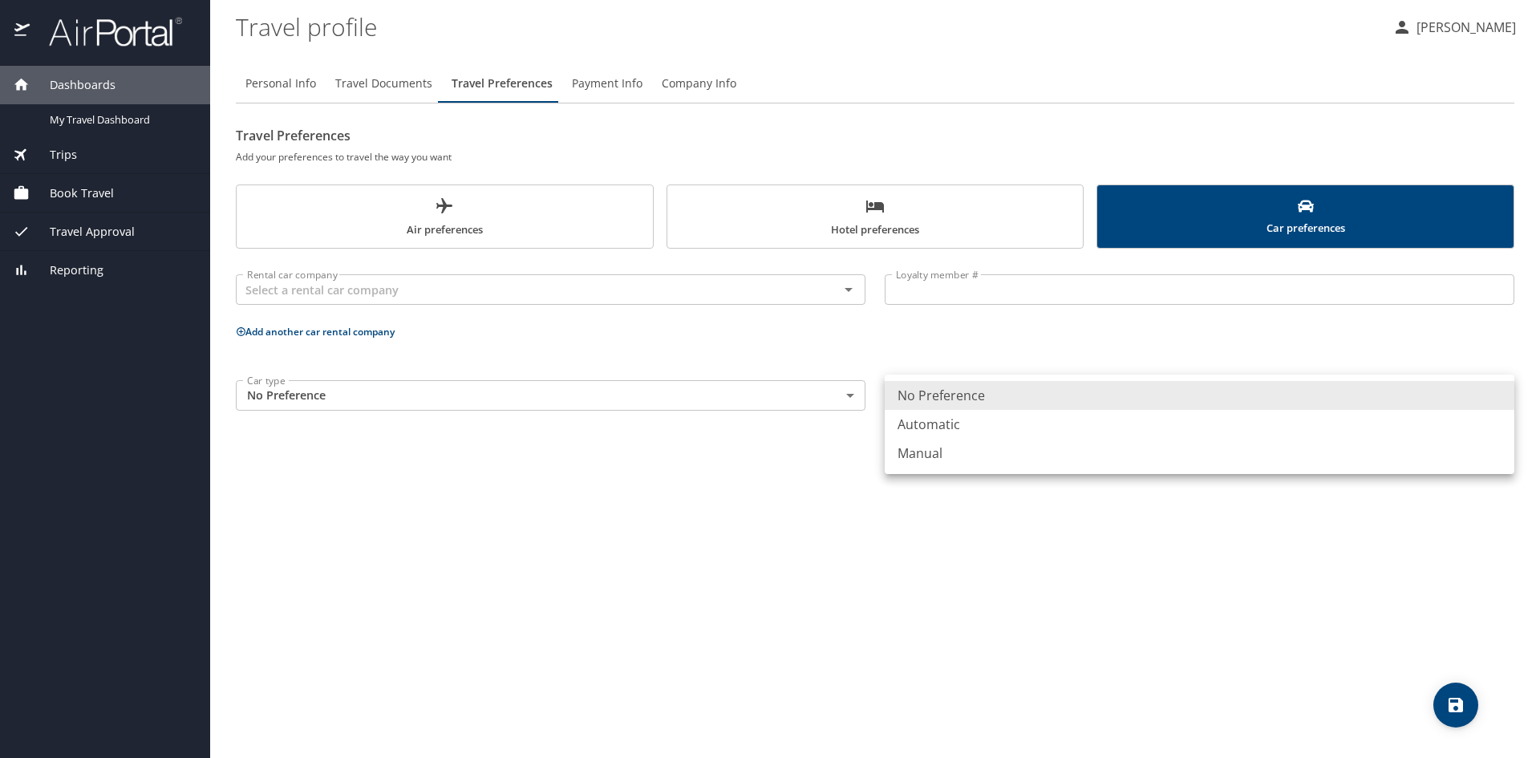
click at [1076, 319] on div at bounding box center [770, 379] width 1540 height 758
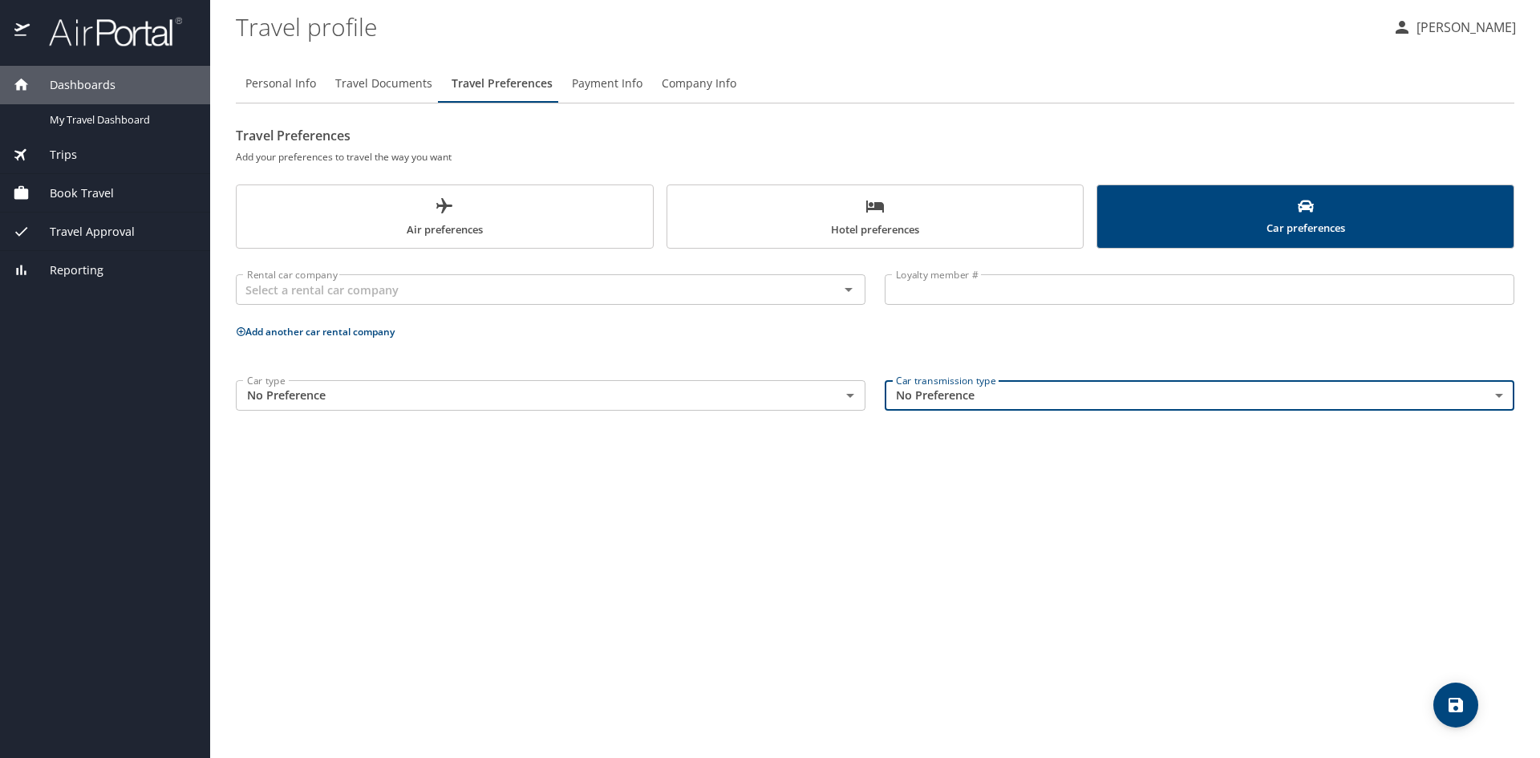
click at [643, 88] on button "Payment Info" at bounding box center [607, 83] width 90 height 39
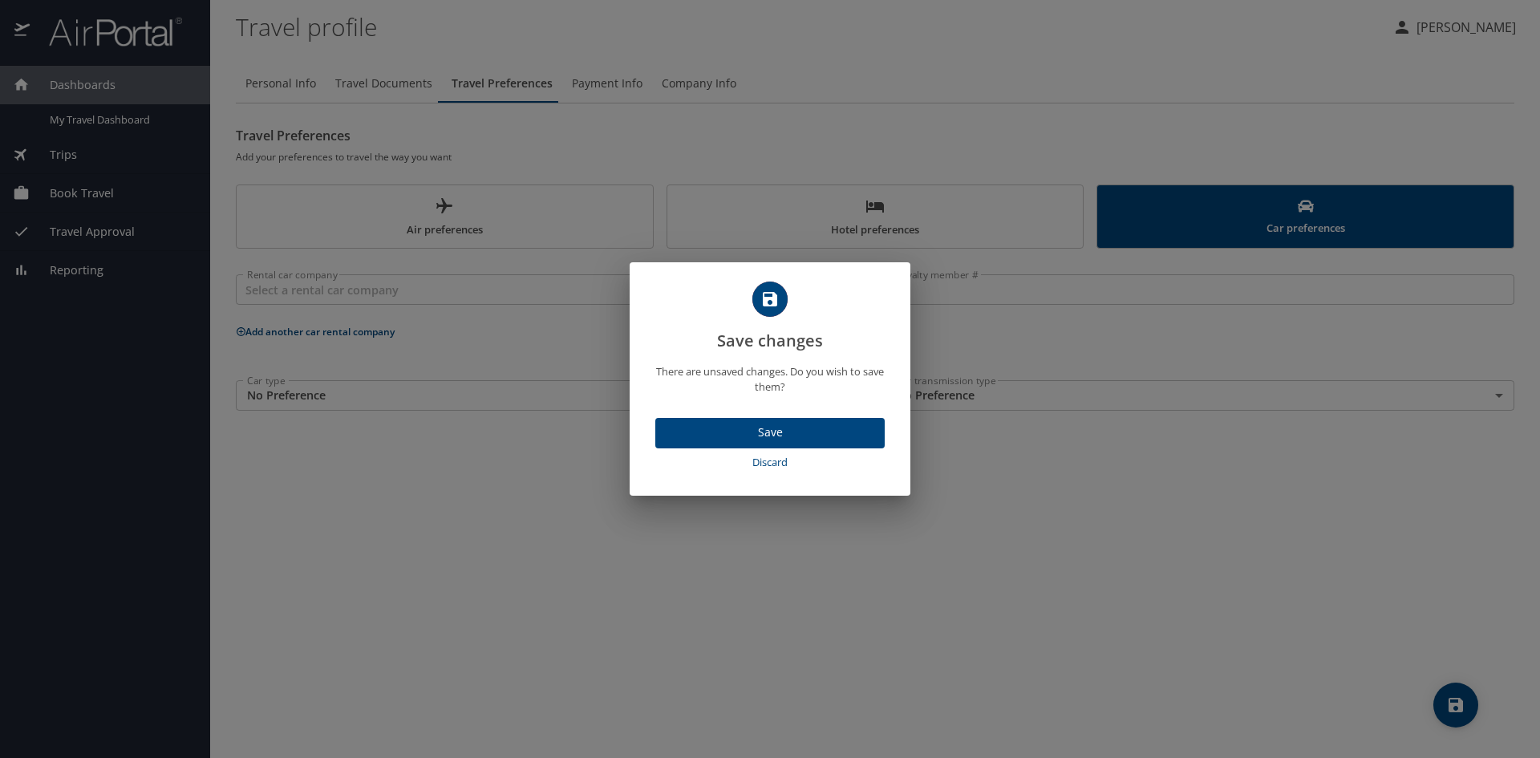
click at [774, 439] on span "Save" at bounding box center [770, 433] width 204 height 20
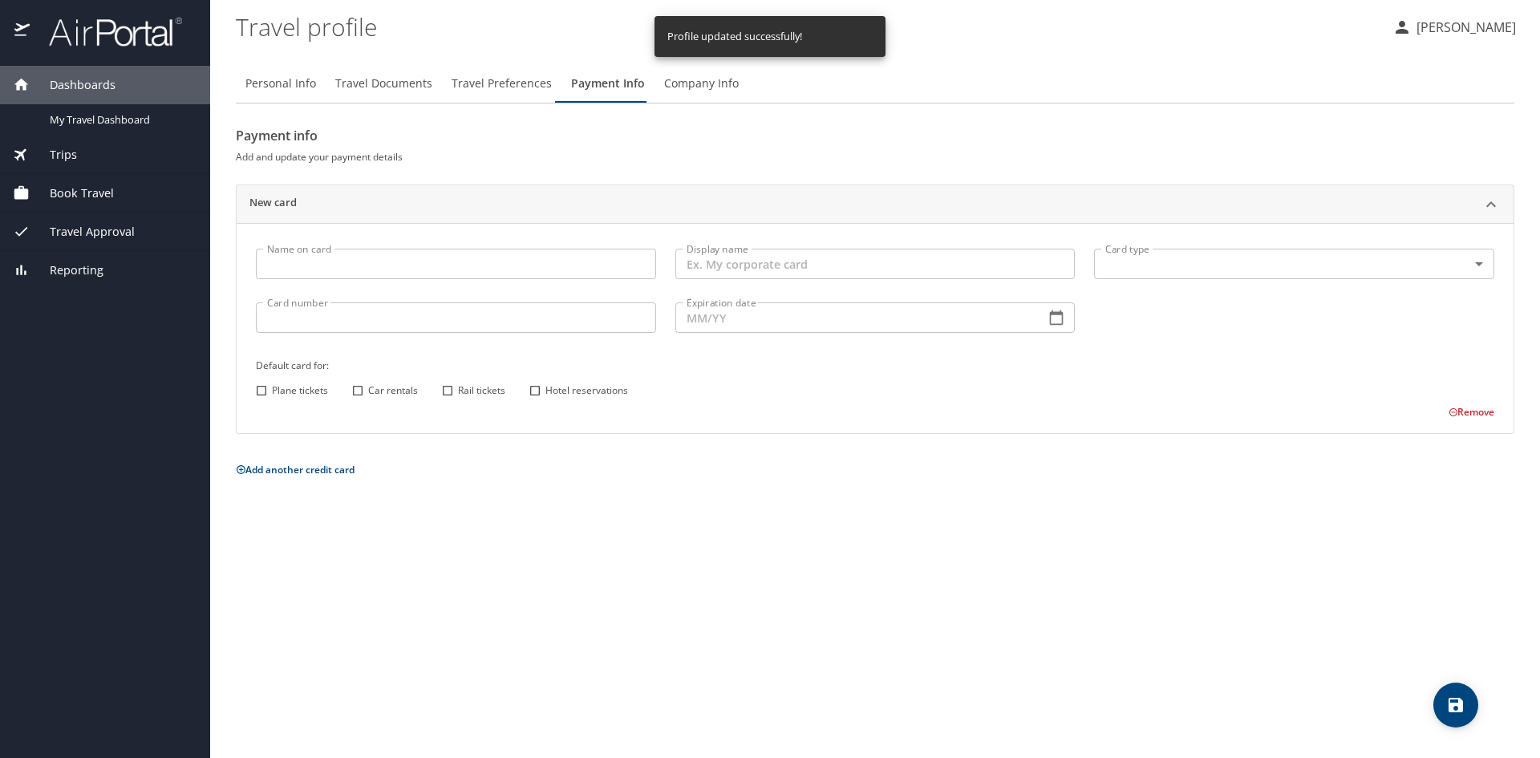
click at [681, 83] on span "Company Info" at bounding box center [701, 84] width 75 height 20
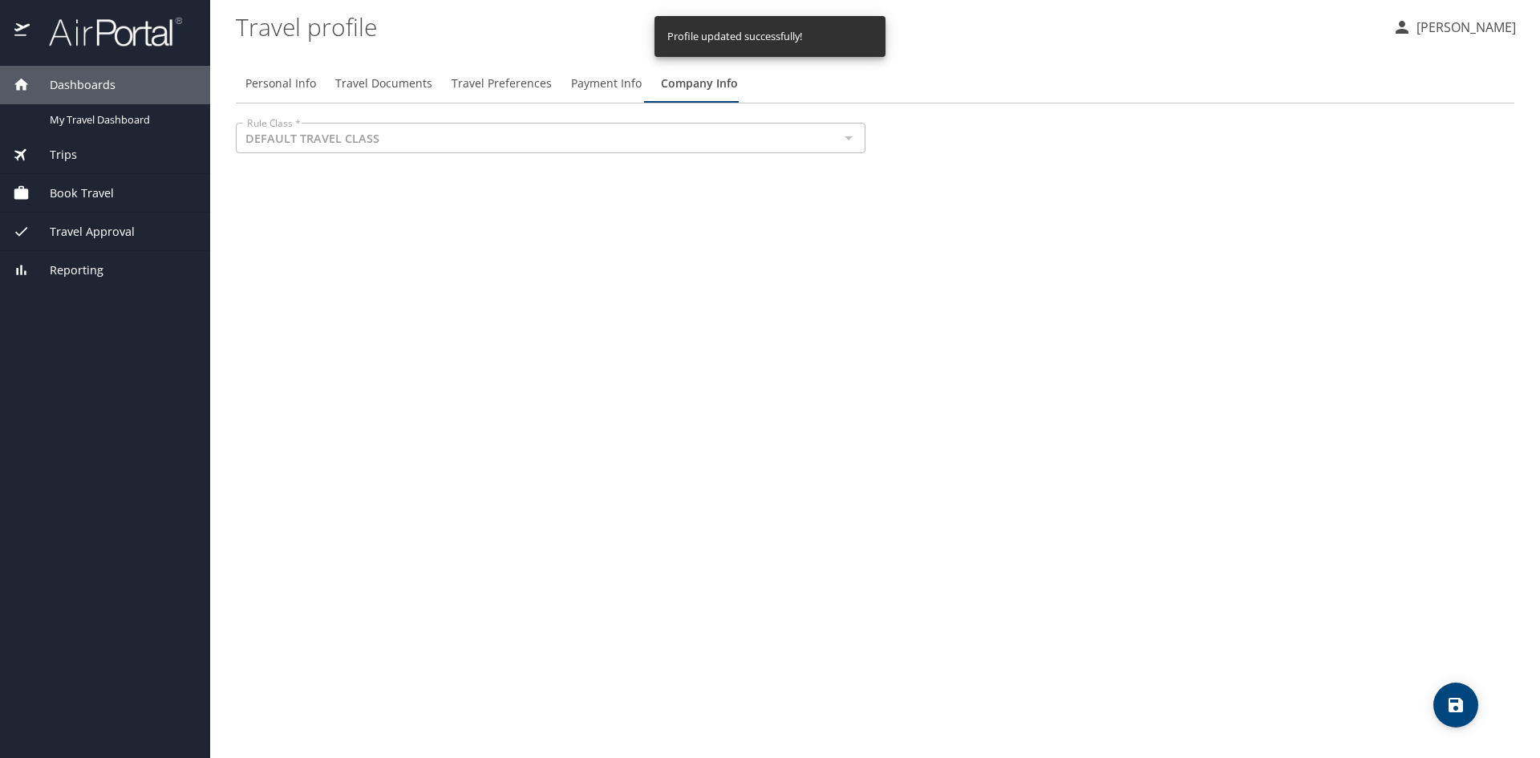
click at [302, 83] on span "Personal Info" at bounding box center [281, 84] width 71 height 20
select select "US"
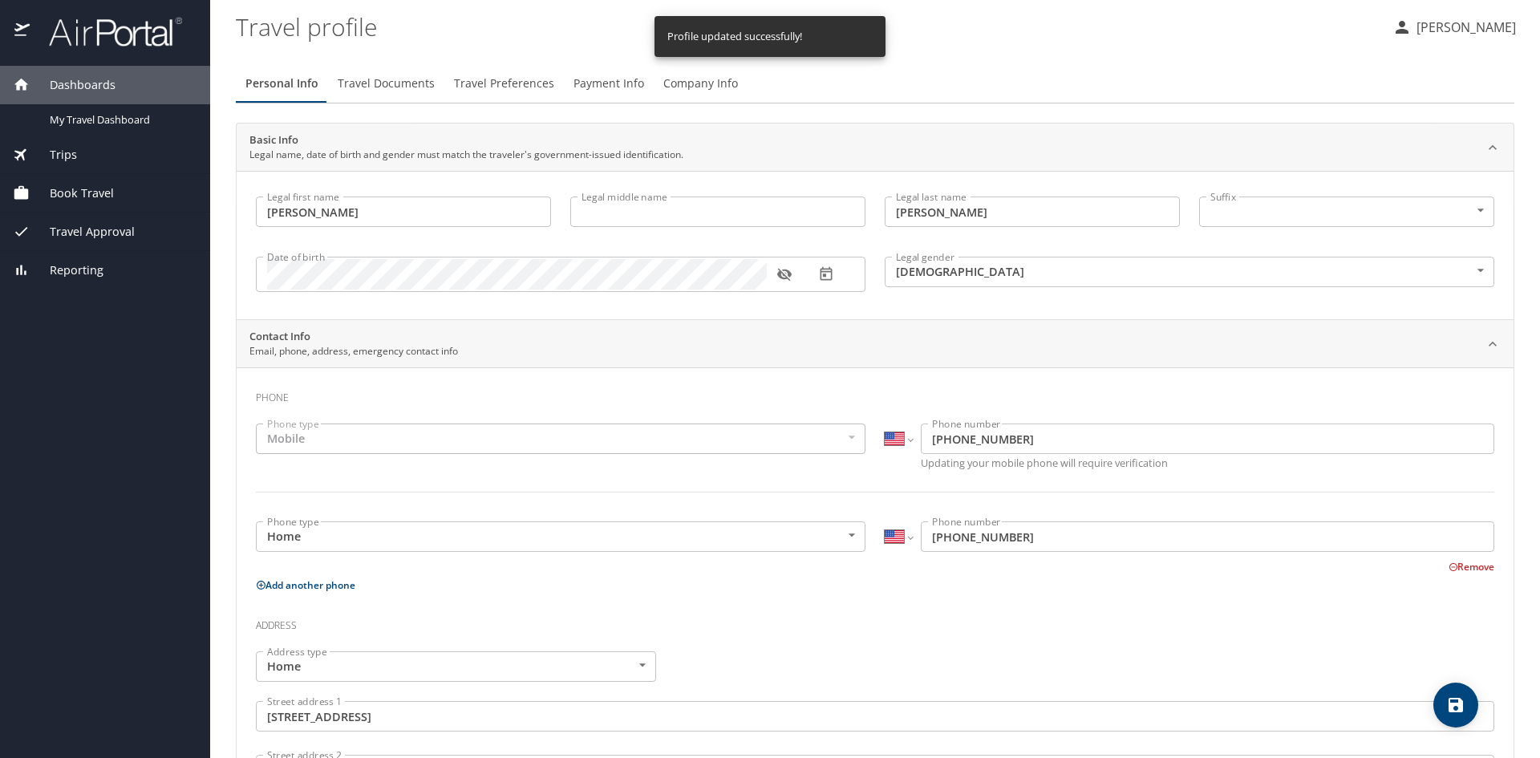
click at [356, 85] on span "Travel Documents" at bounding box center [386, 84] width 97 height 20
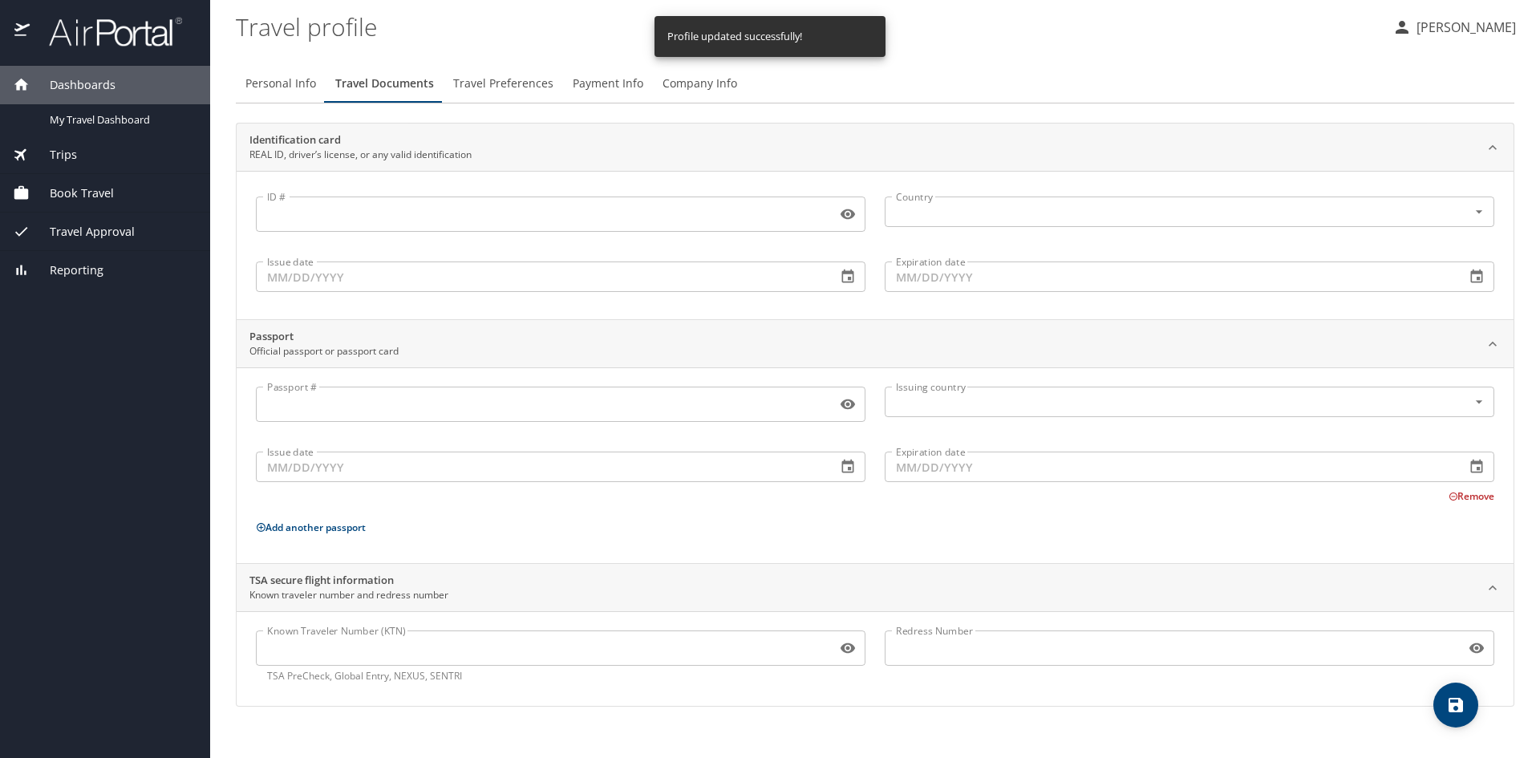
click at [725, 87] on span "Company Info" at bounding box center [700, 84] width 75 height 20
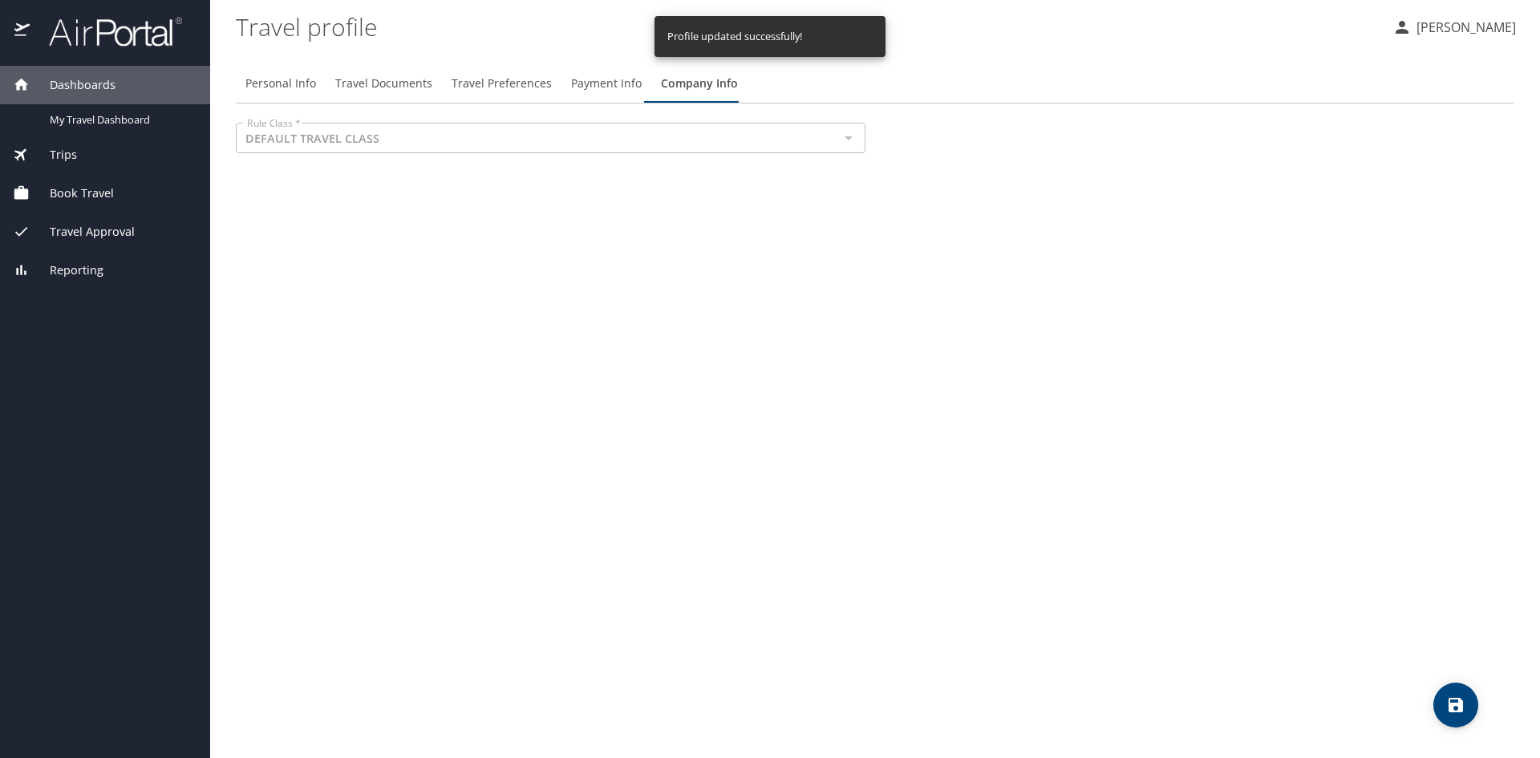
click at [610, 83] on span "Payment Info" at bounding box center [606, 84] width 71 height 20
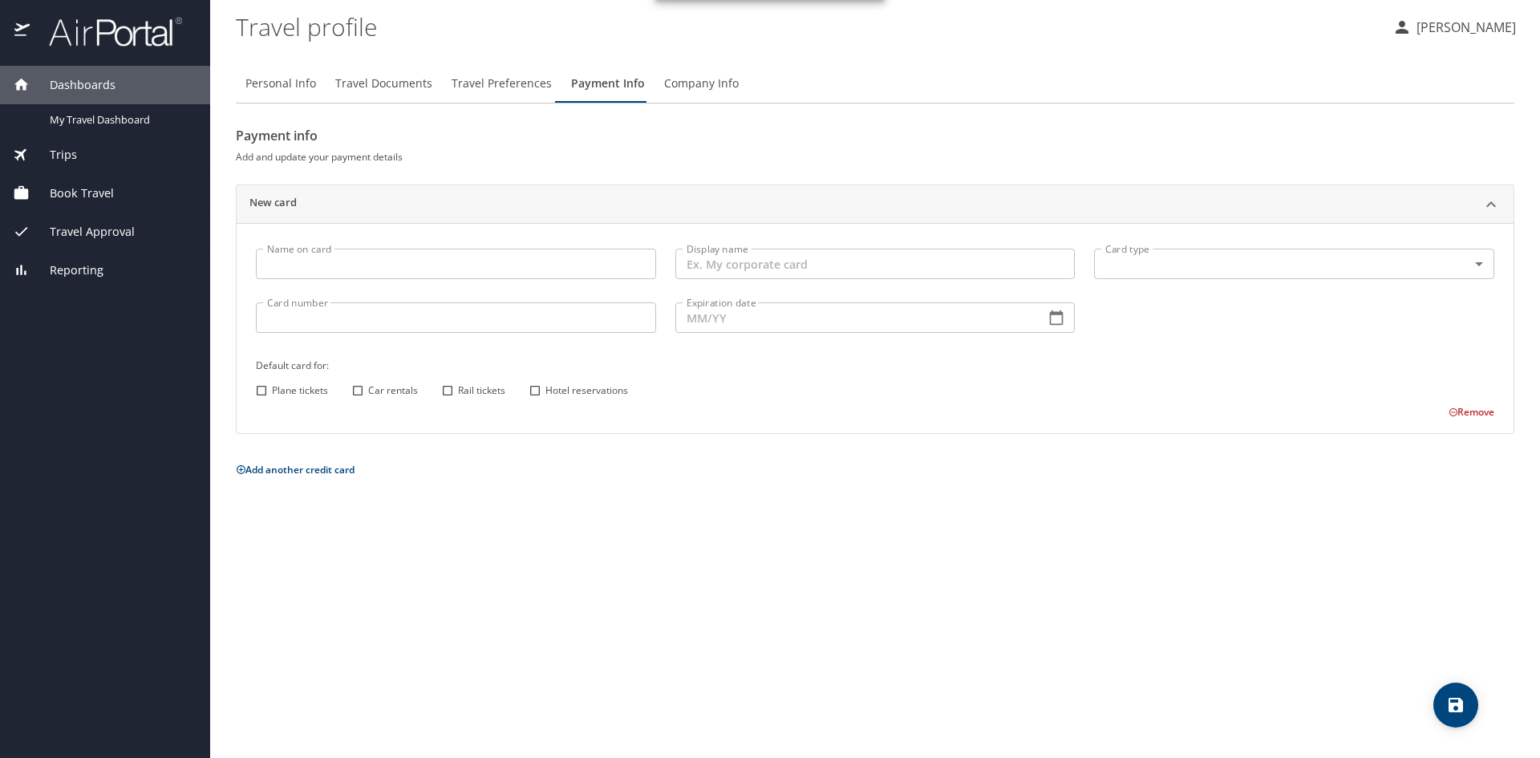
click at [488, 95] on button "Travel Preferences" at bounding box center [502, 83] width 120 height 39
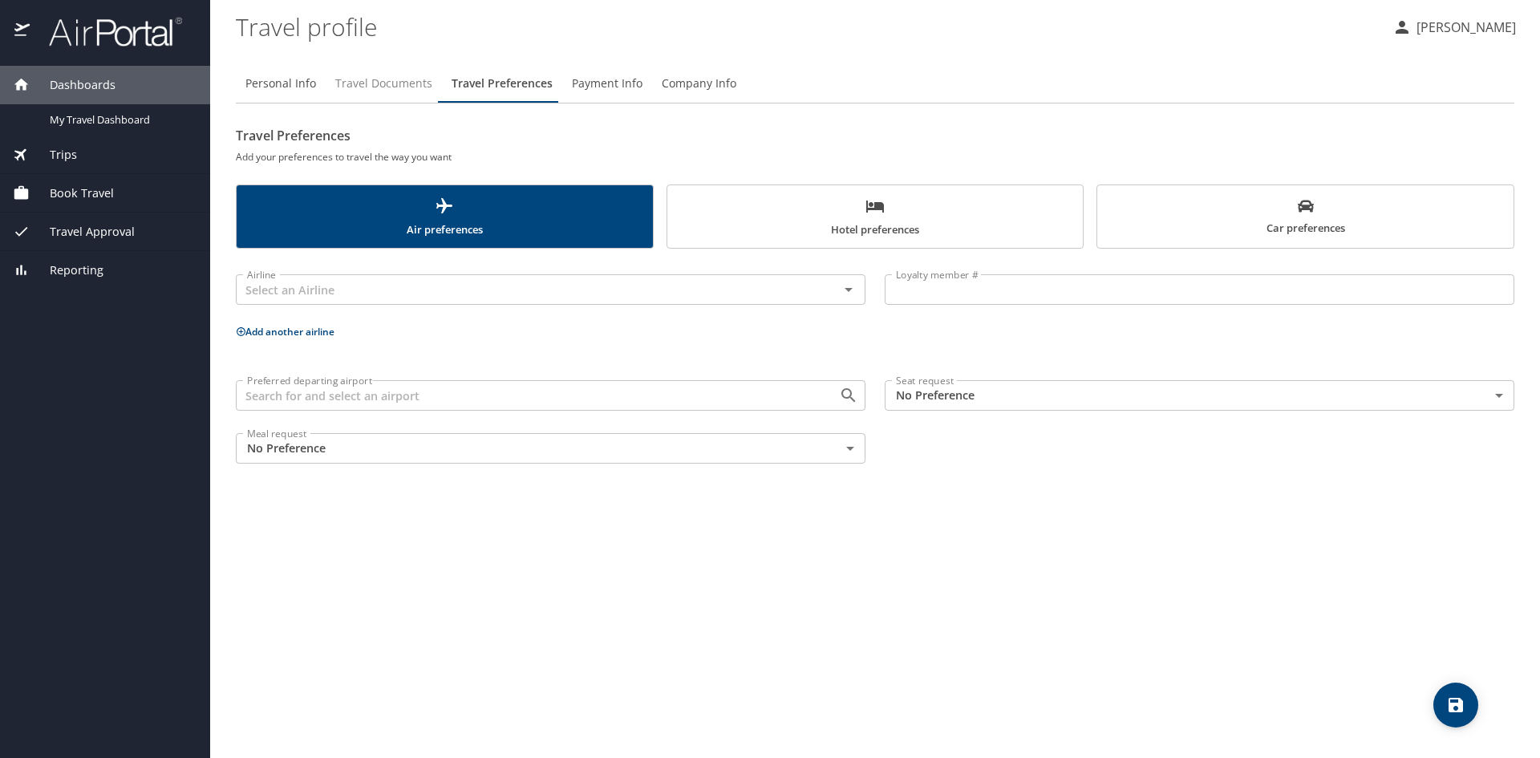
click at [432, 94] on button "Travel Documents" at bounding box center [384, 83] width 116 height 39
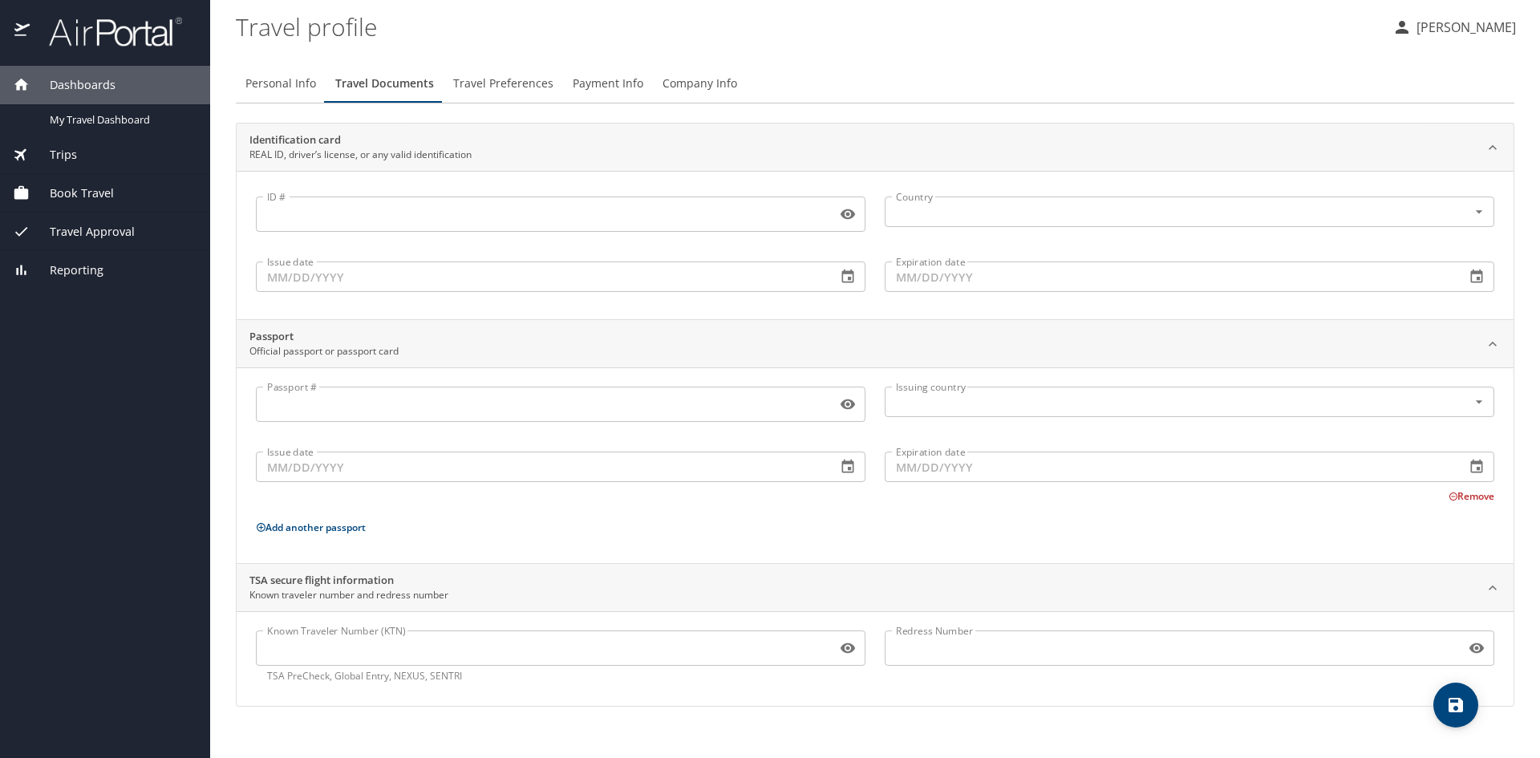
click at [314, 99] on button "Personal Info" at bounding box center [281, 83] width 90 height 39
select select "US"
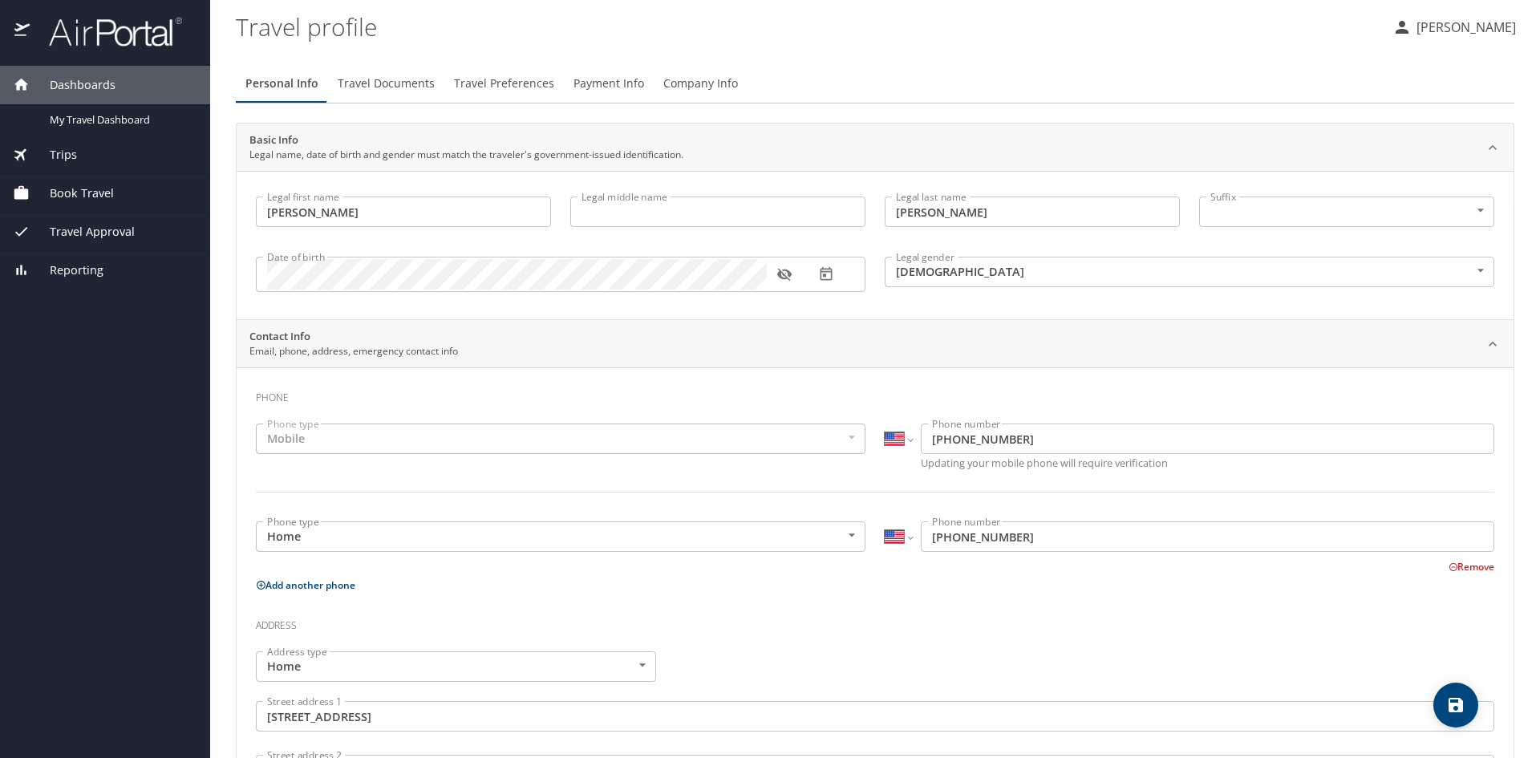
click at [1431, 14] on button "[PERSON_NAME]" at bounding box center [1454, 27] width 136 height 29
click at [1386, 179] on li "Sign out" at bounding box center [1442, 179] width 164 height 29
